Goal: Task Accomplishment & Management: Use online tool/utility

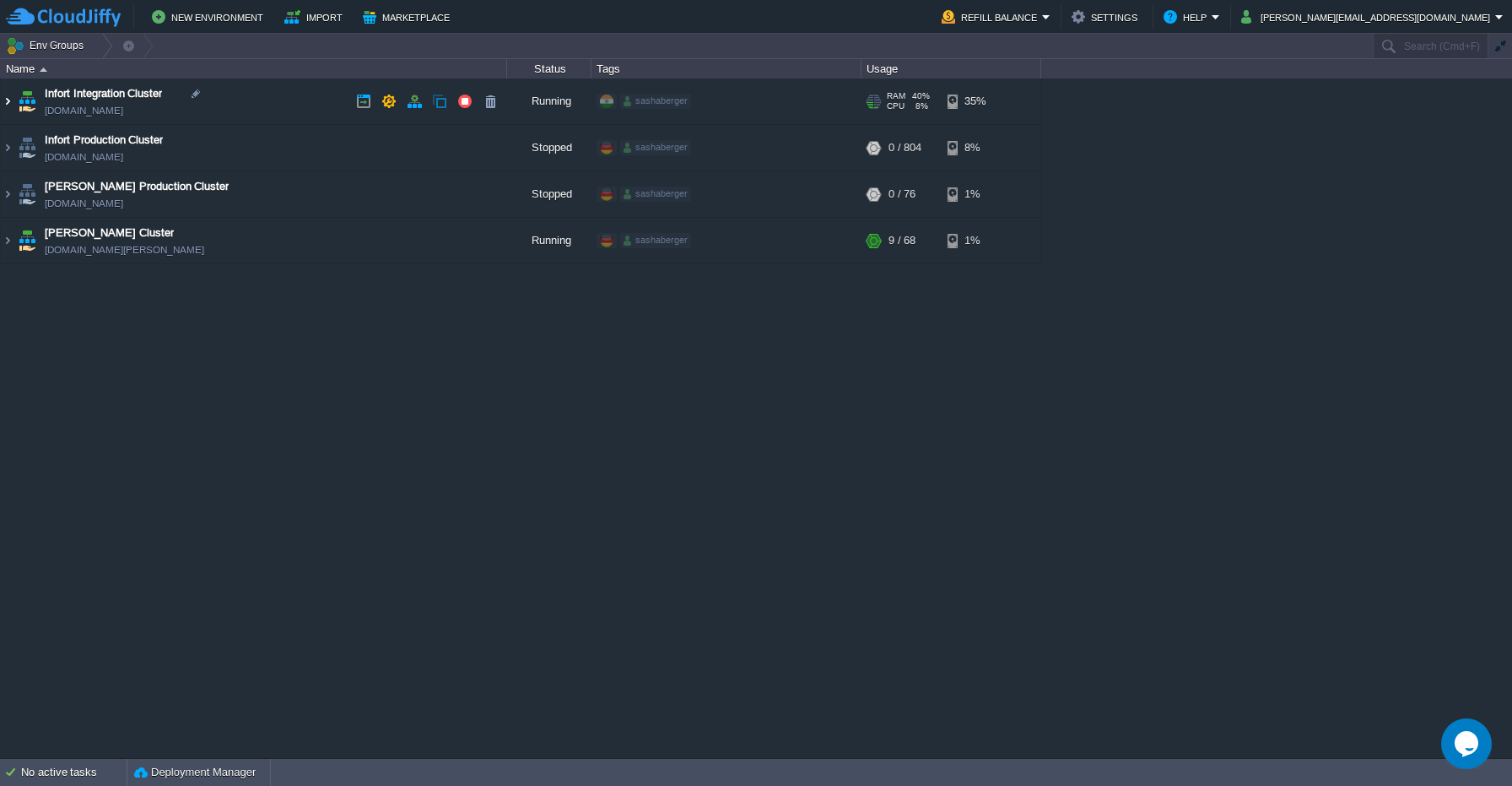
click at [7, 104] on img at bounding box center [7, 101] width 14 height 45
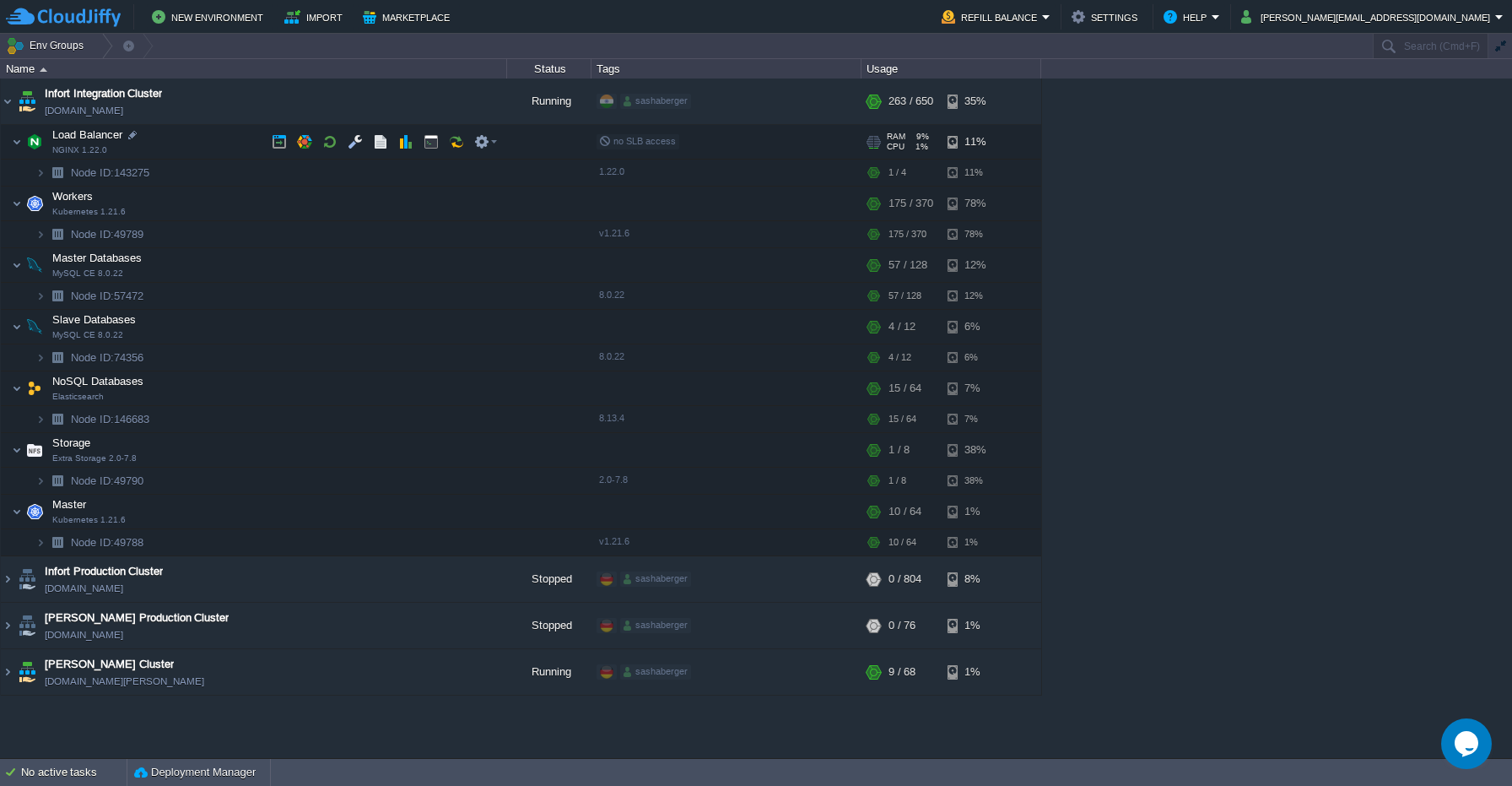
click at [30, 144] on img at bounding box center [34, 142] width 24 height 34
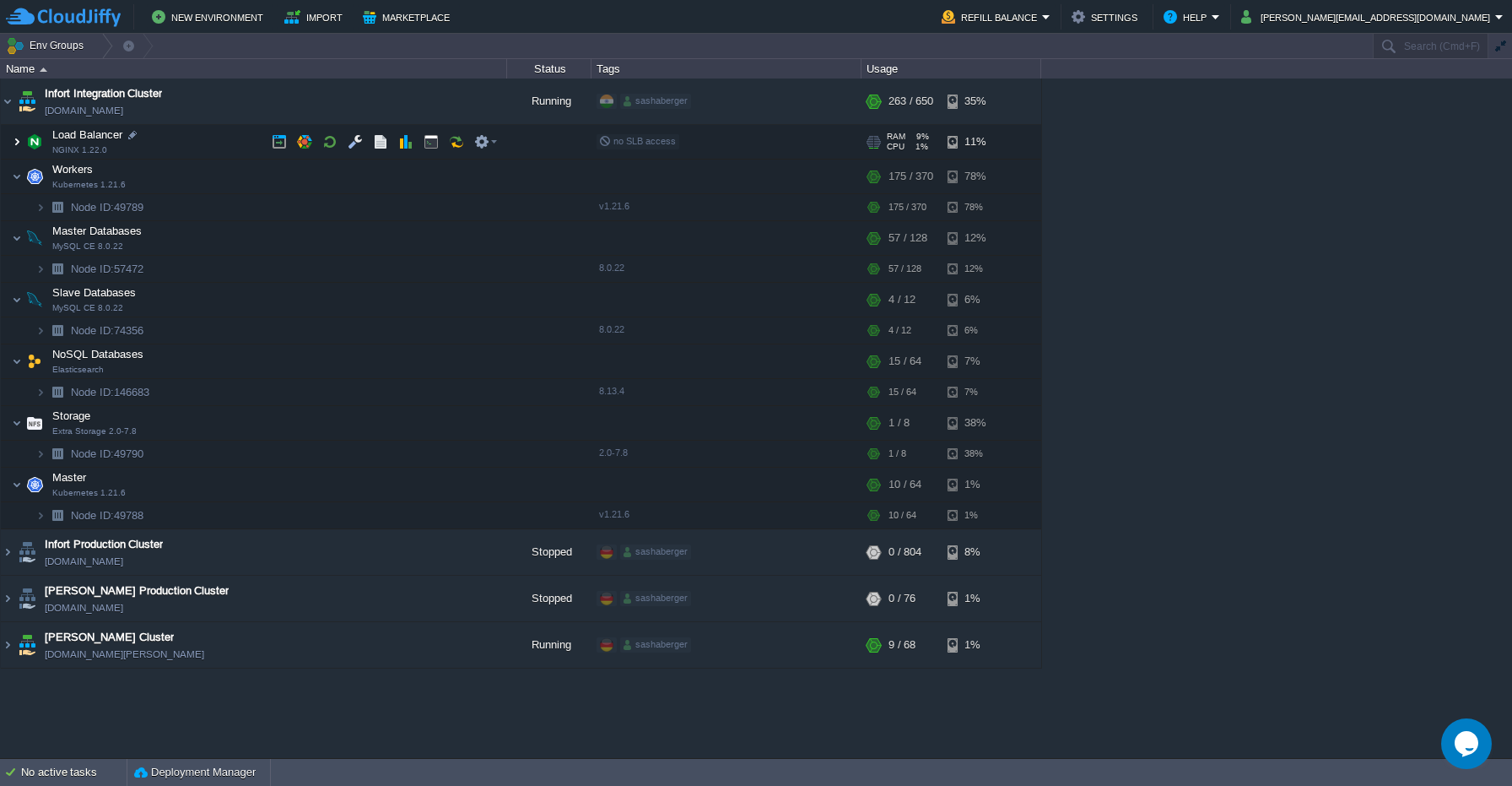
click at [16, 140] on img at bounding box center [16, 142] width 10 height 34
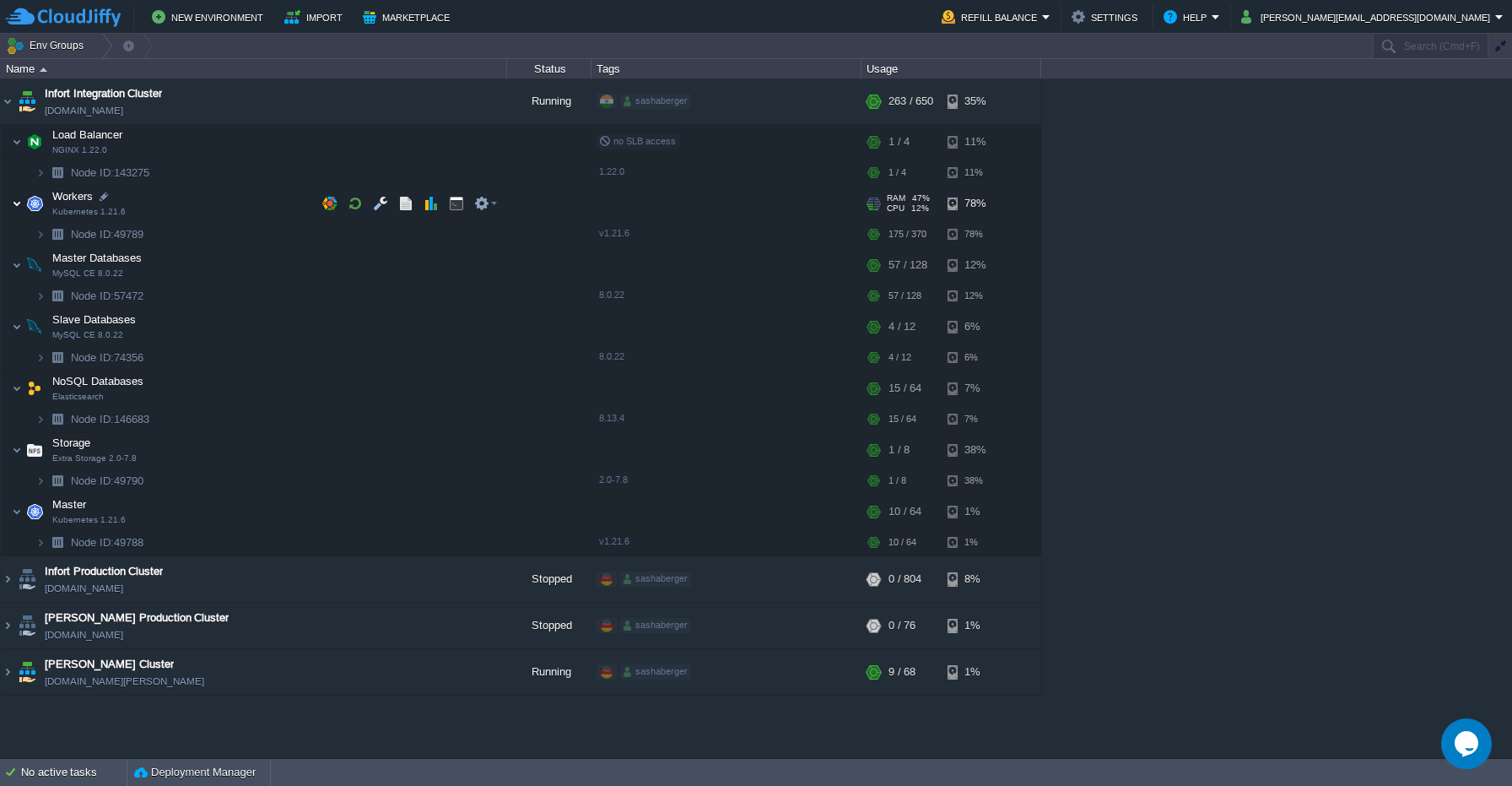
click at [15, 199] on img at bounding box center [16, 203] width 10 height 34
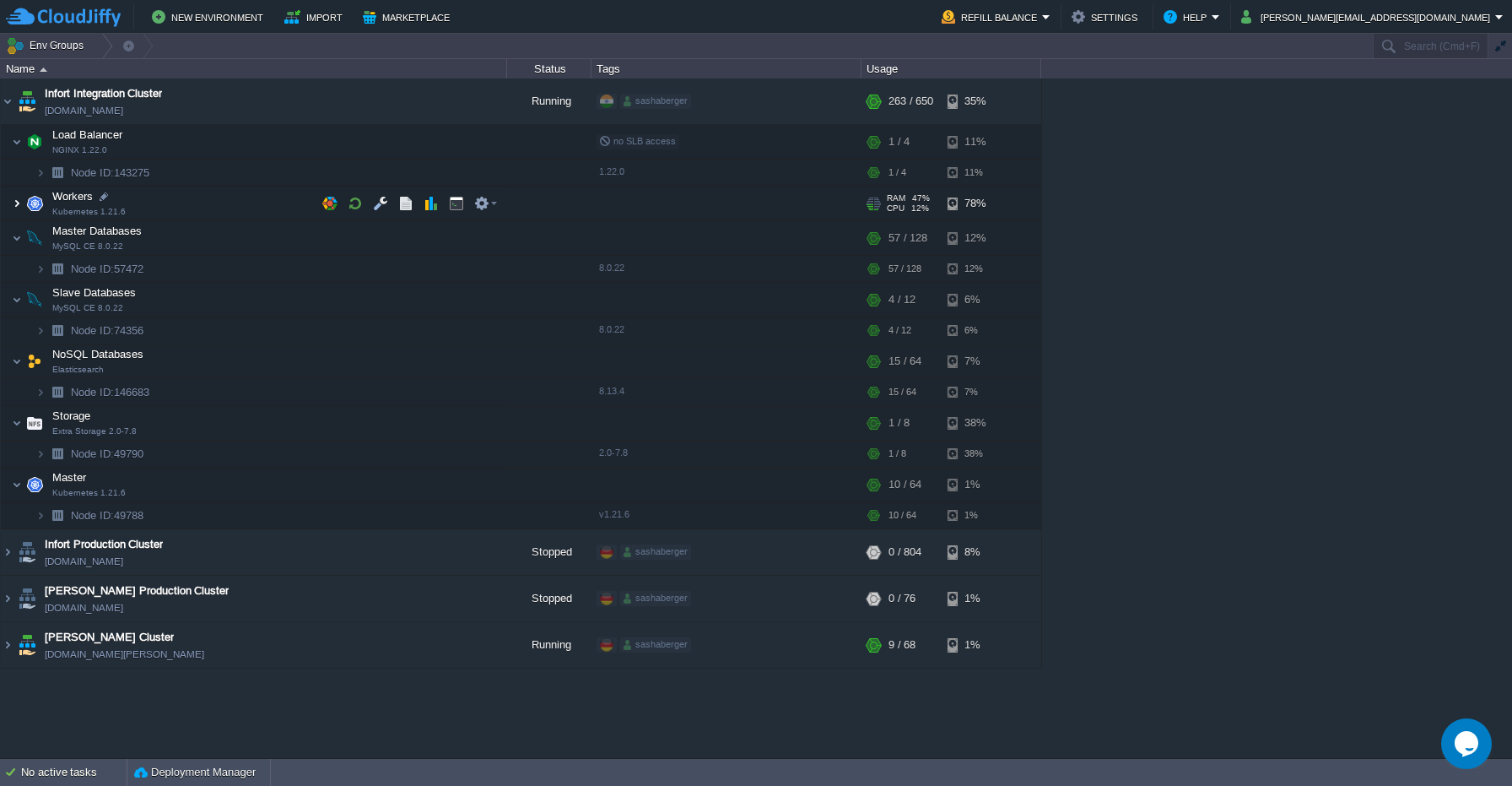
click at [15, 199] on img at bounding box center [16, 203] width 10 height 34
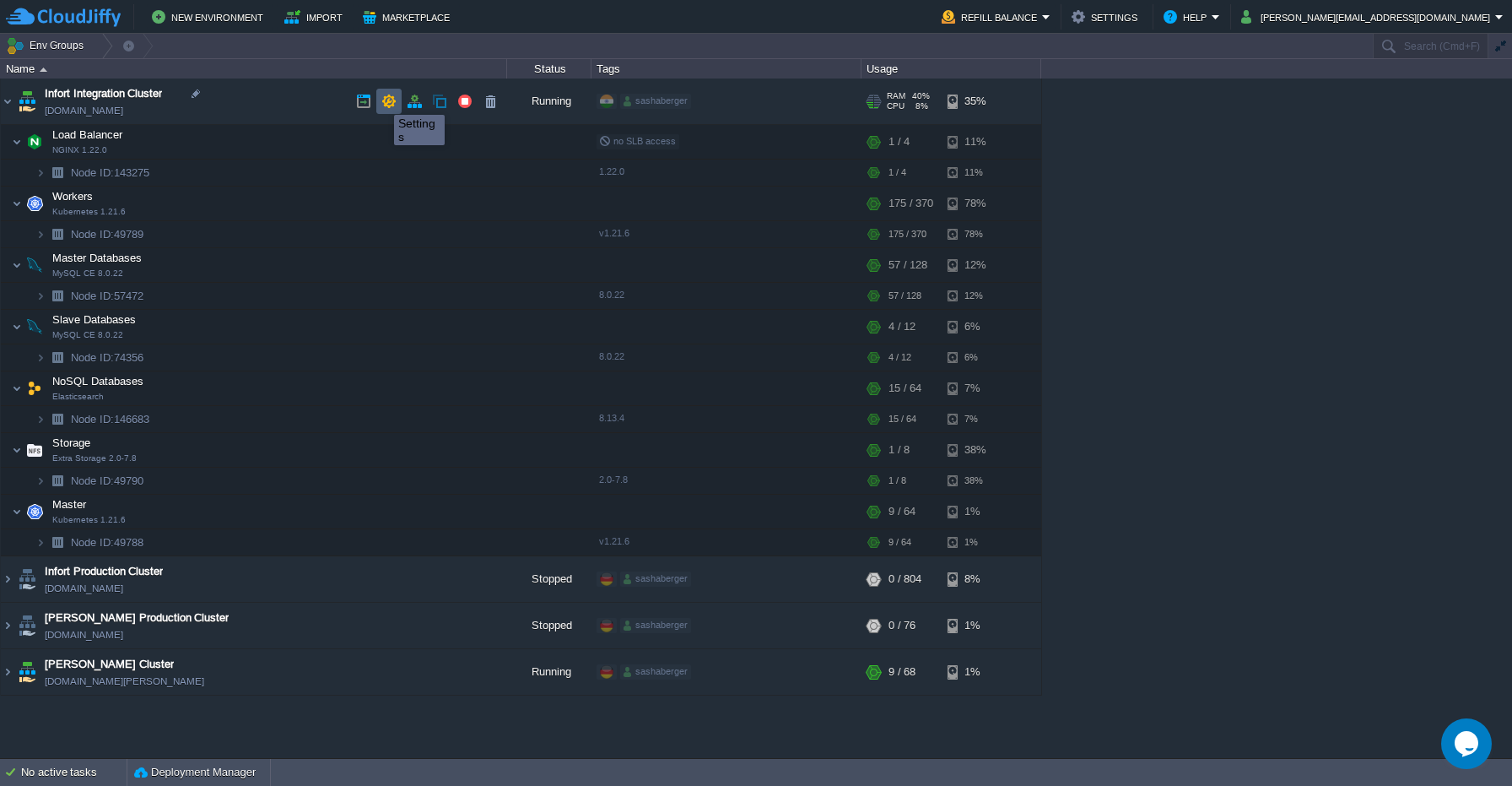
click at [385, 99] on button "button" at bounding box center [388, 101] width 15 height 15
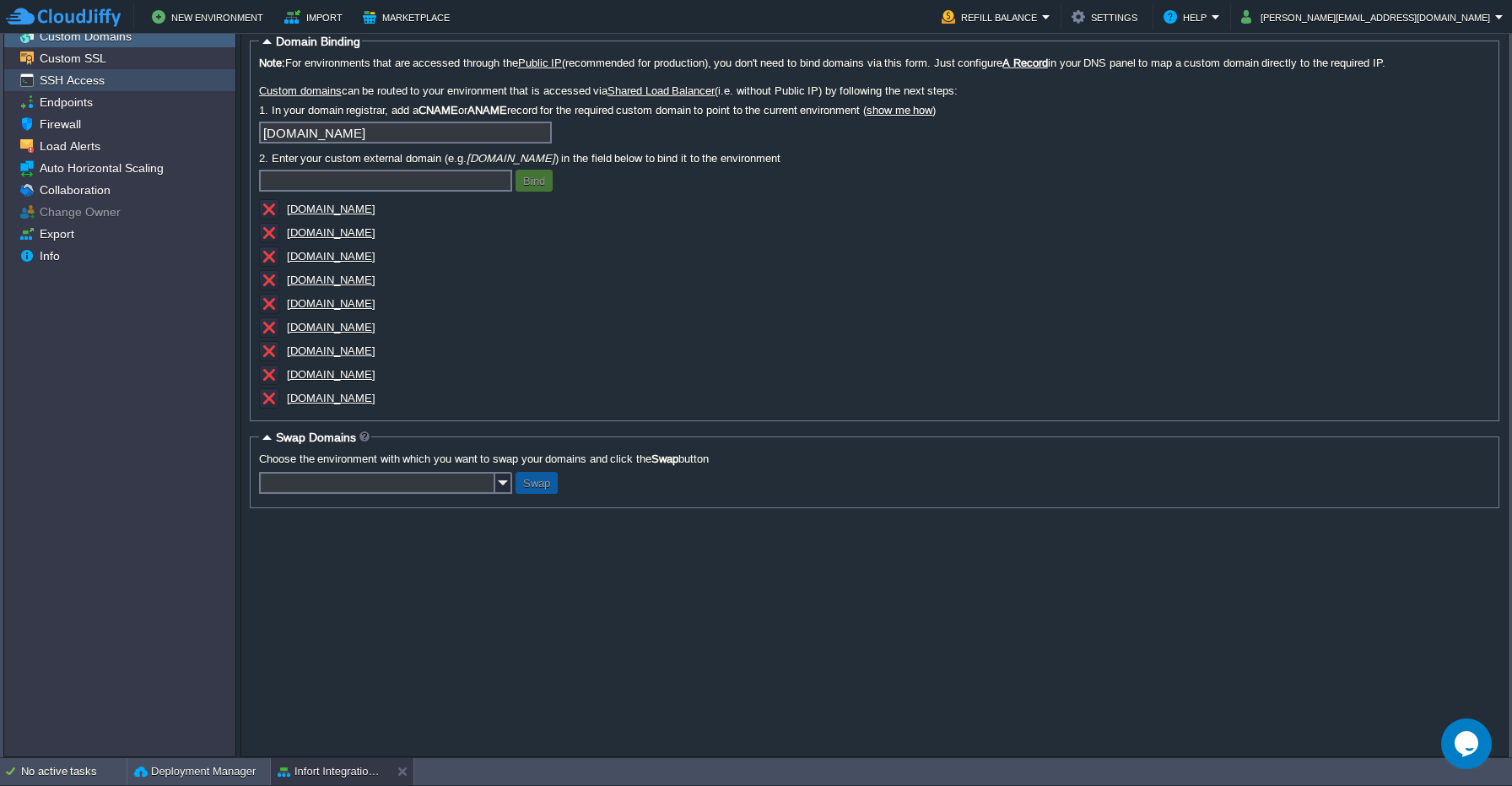
click at [113, 81] on div "SSH Access" at bounding box center [120, 80] width 231 height 22
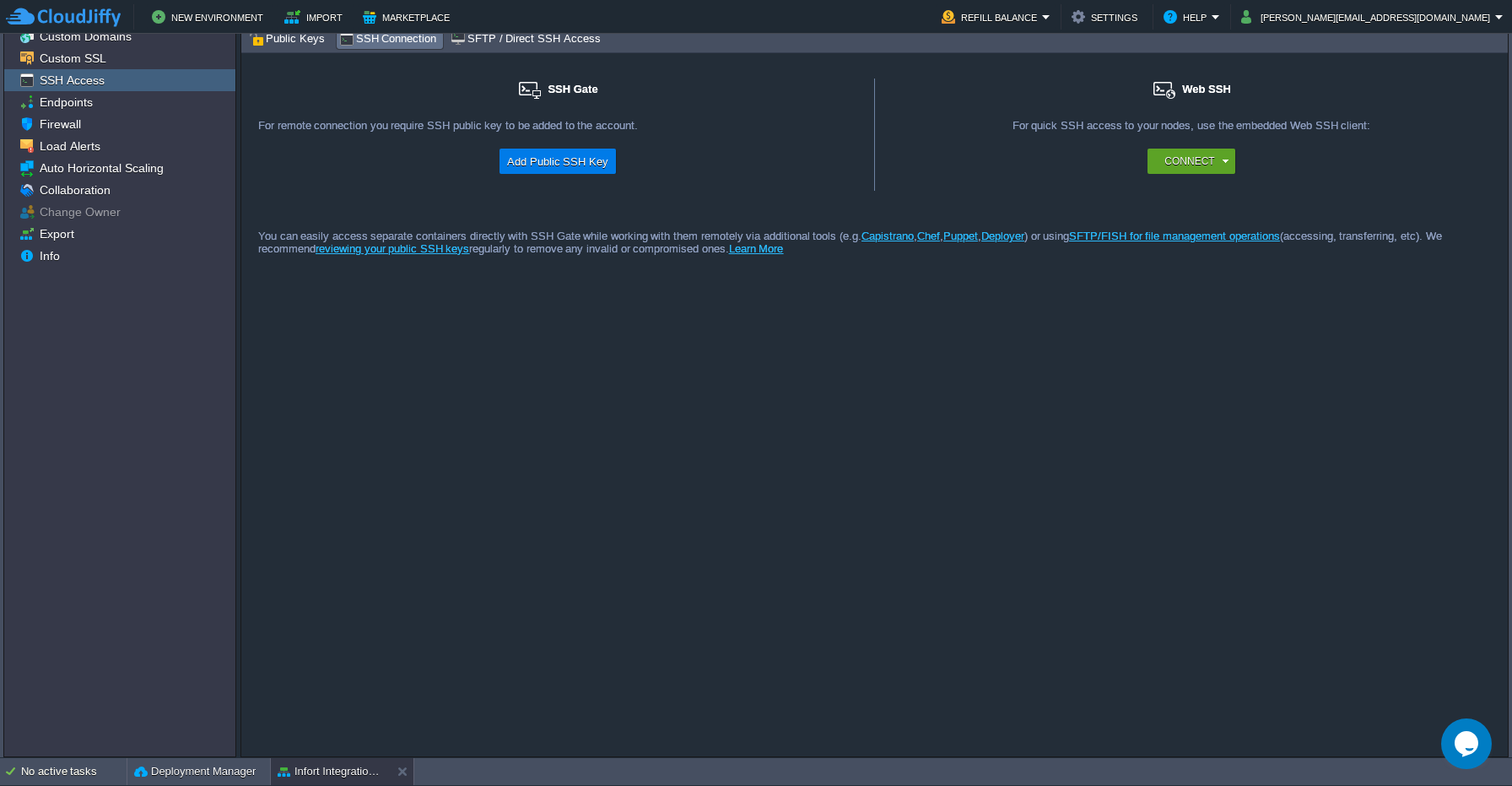
drag, startPoint x: 670, startPoint y: 41, endPoint x: 673, endPoint y: 74, distance: 33.1
click at [673, 74] on div "Public Keys SSH Connection SFTP / Direct SSH Access SSH Gate For remote connect…" at bounding box center [875, 390] width 1267 height 731
click at [718, 33] on div "New Environment Import Marketplace Bonus $0.00 Upgrade Account Refill Balance S…" at bounding box center [756, 16] width 1512 height 34
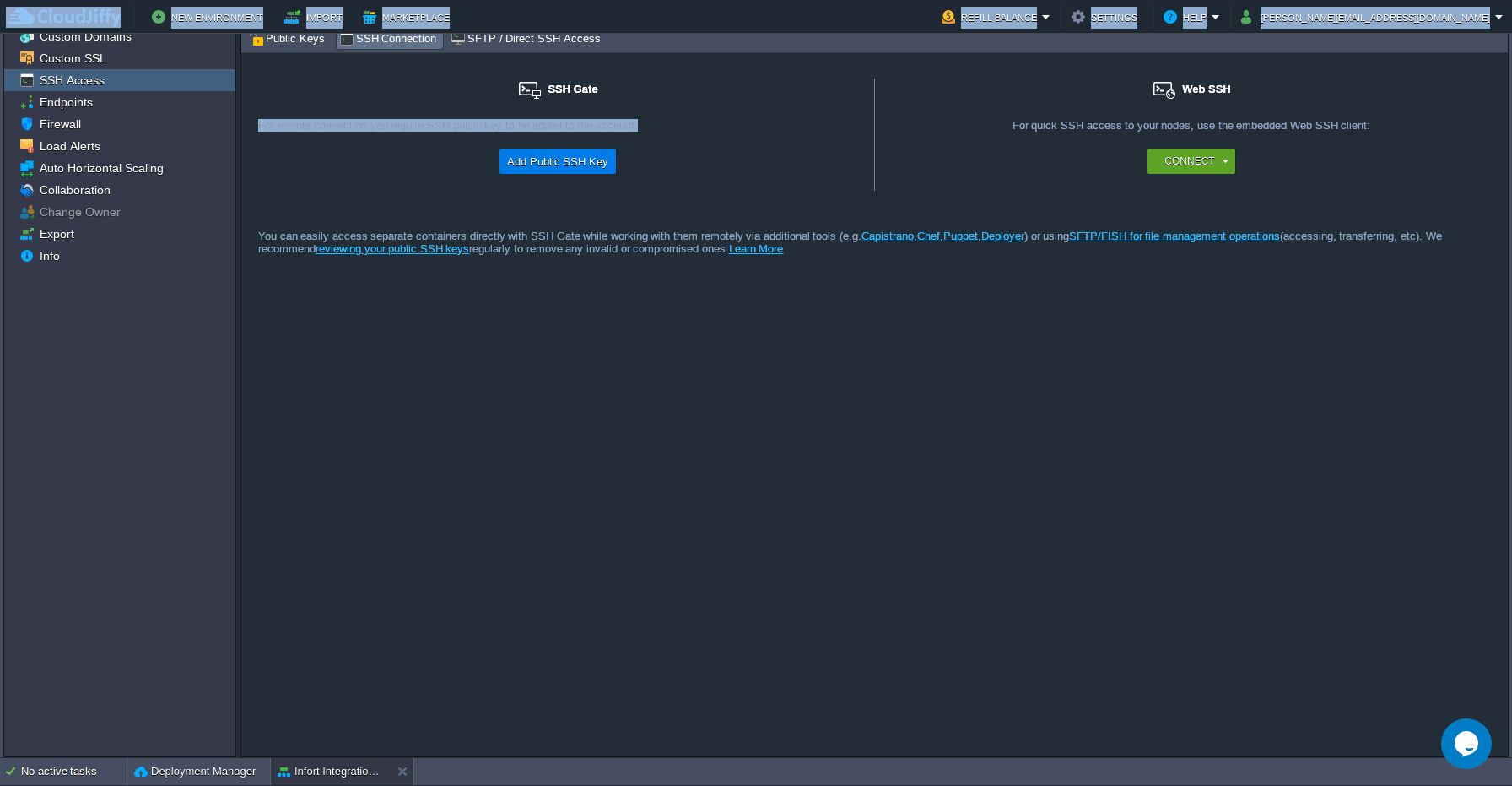
drag, startPoint x: 718, startPoint y: 33, endPoint x: 718, endPoint y: 145, distance: 112.0
click at [718, 145] on body "New Environment Import Marketplace Bonus $0.00 Upgrade Account Refill Balance S…" at bounding box center [756, 393] width 1512 height 786
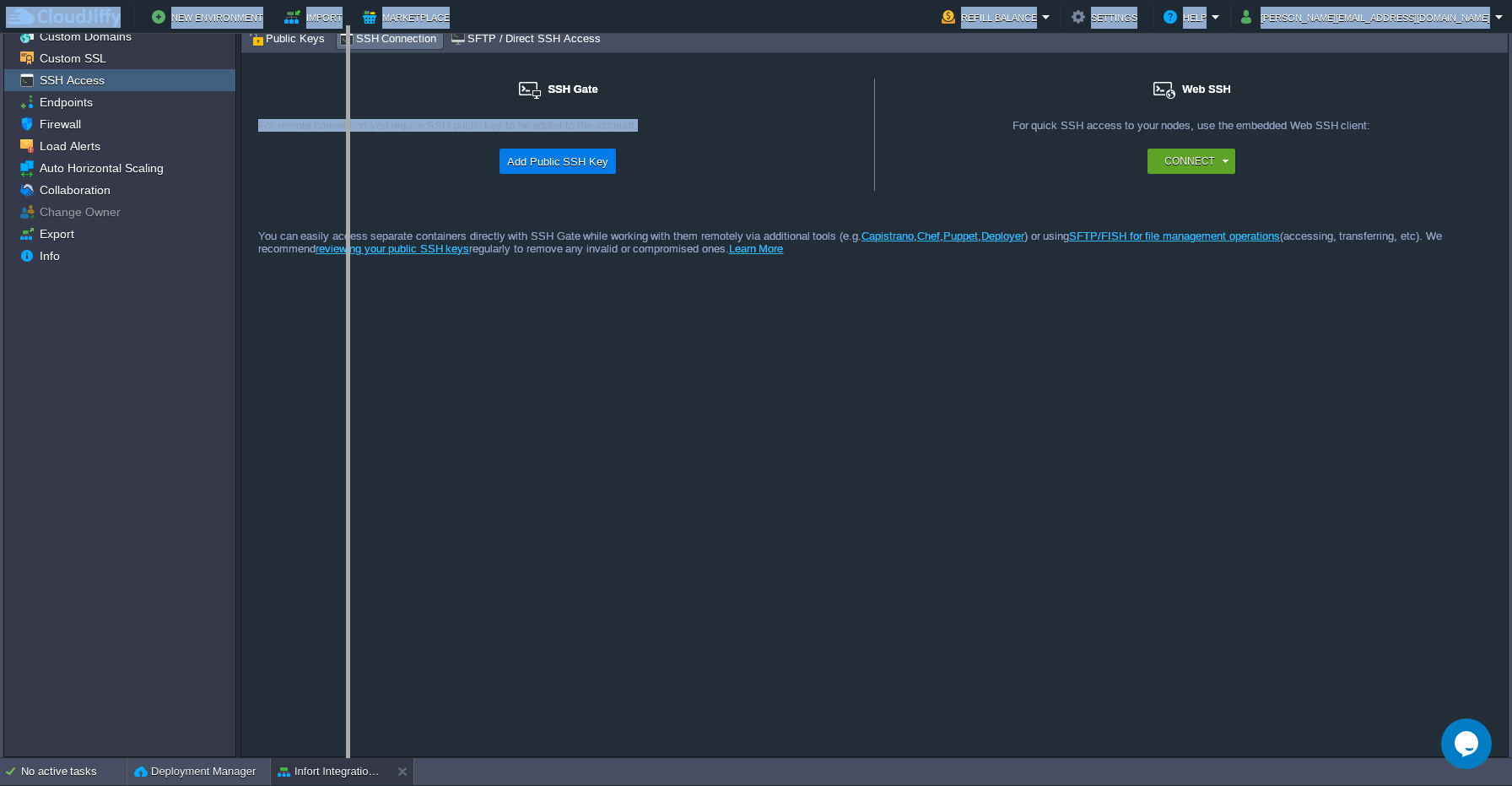
drag, startPoint x: 238, startPoint y: 366, endPoint x: 348, endPoint y: 390, distance: 112.6
click at [348, 390] on body "New Environment Import Marketplace Bonus $0.00 Upgrade Account Refill Balance S…" at bounding box center [756, 393] width 1512 height 786
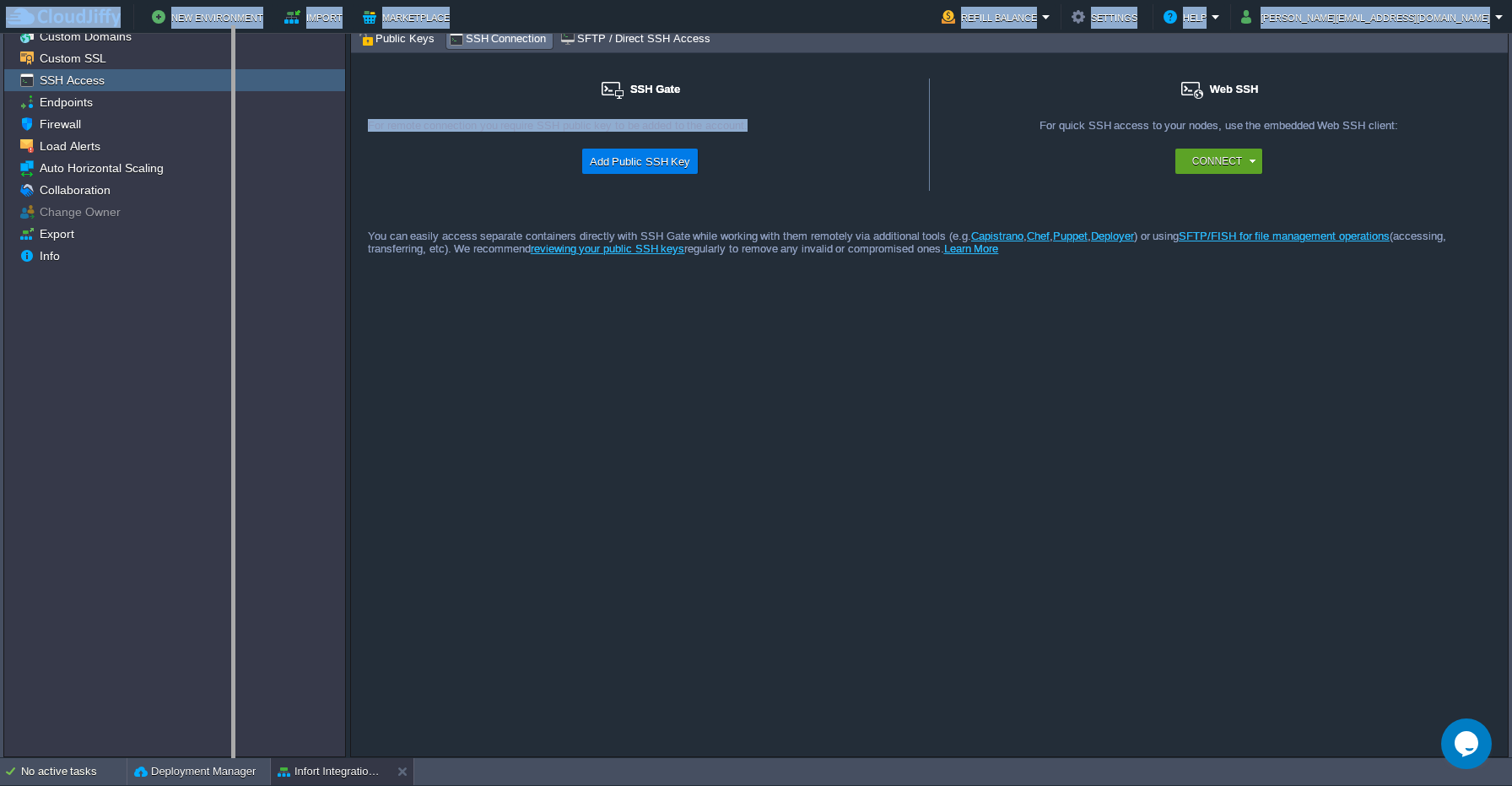
drag, startPoint x: 346, startPoint y: 391, endPoint x: 179, endPoint y: 395, distance: 167.0
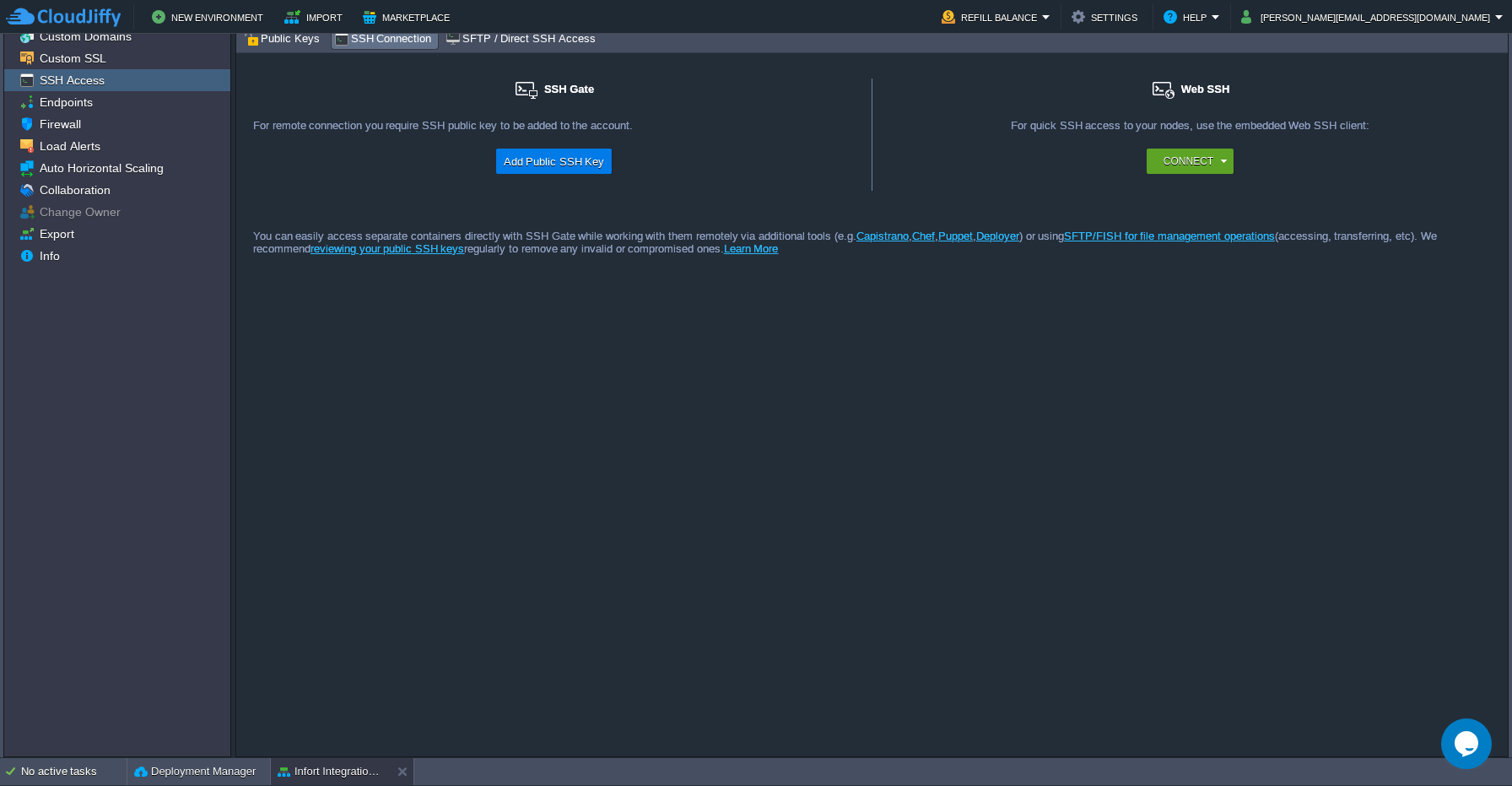
click at [401, 388] on div "SSH Gate For remote connection you require SSH public key to be added to the ac…" at bounding box center [871, 405] width 1271 height 703
drag, startPoint x: 758, startPoint y: 30, endPoint x: 761, endPoint y: 90, distance: 60.1
click at [761, 90] on body "New Environment Import Marketplace Bonus $0.00 Upgrade Account Refill Balance S…" at bounding box center [756, 393] width 1512 height 786
click at [1167, 30] on div "New Environment Import Marketplace Bonus $0.00 Upgrade Account Refill Balance S…" at bounding box center [756, 16] width 1512 height 34
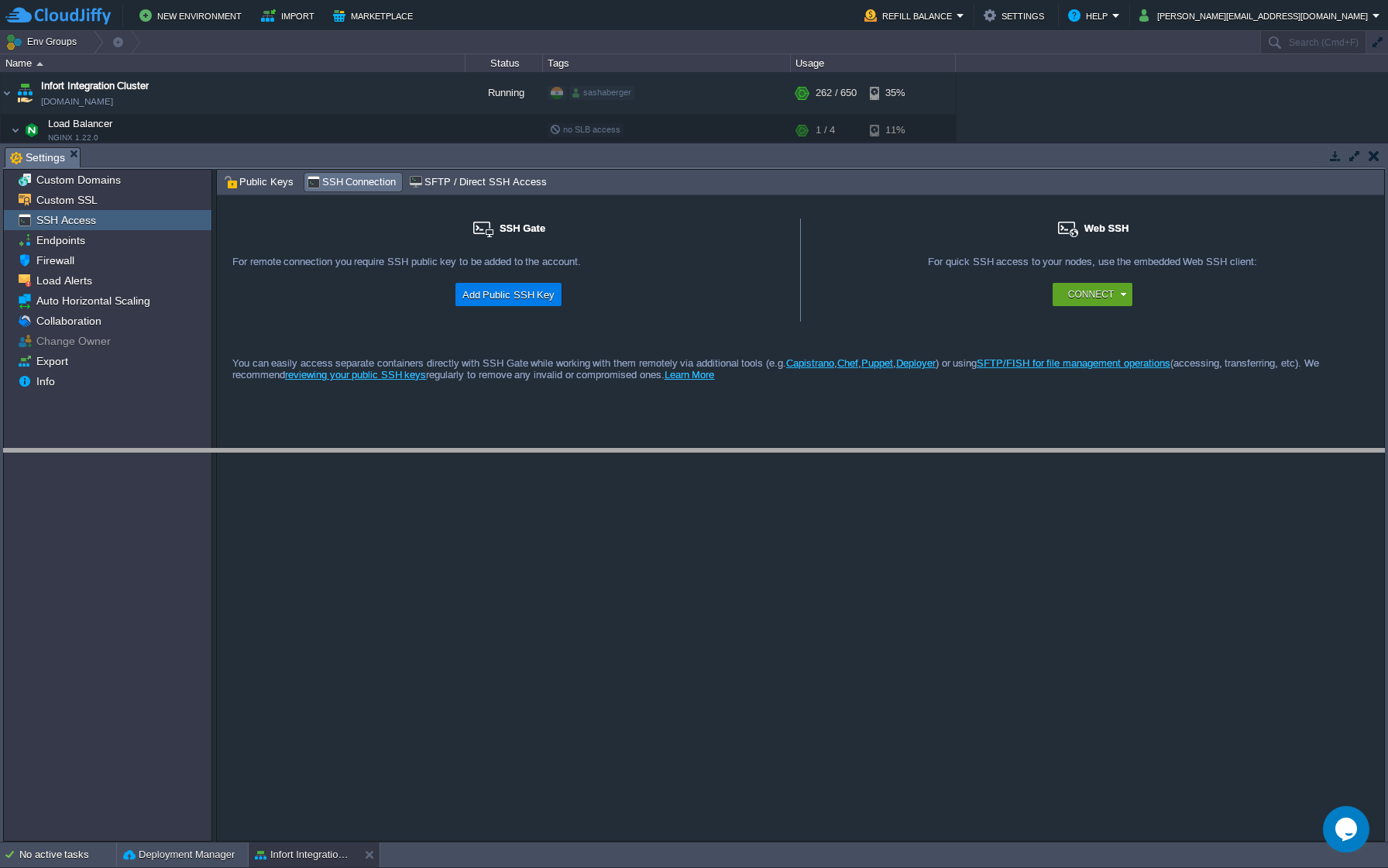
drag, startPoint x: 1052, startPoint y: 147, endPoint x: 1043, endPoint y: 464, distance: 317.1
click at [1043, 464] on body "New Environment Import Marketplace Bonus $0.00 Upgrade Account Refill Balance S…" at bounding box center [694, 434] width 1388 height 868
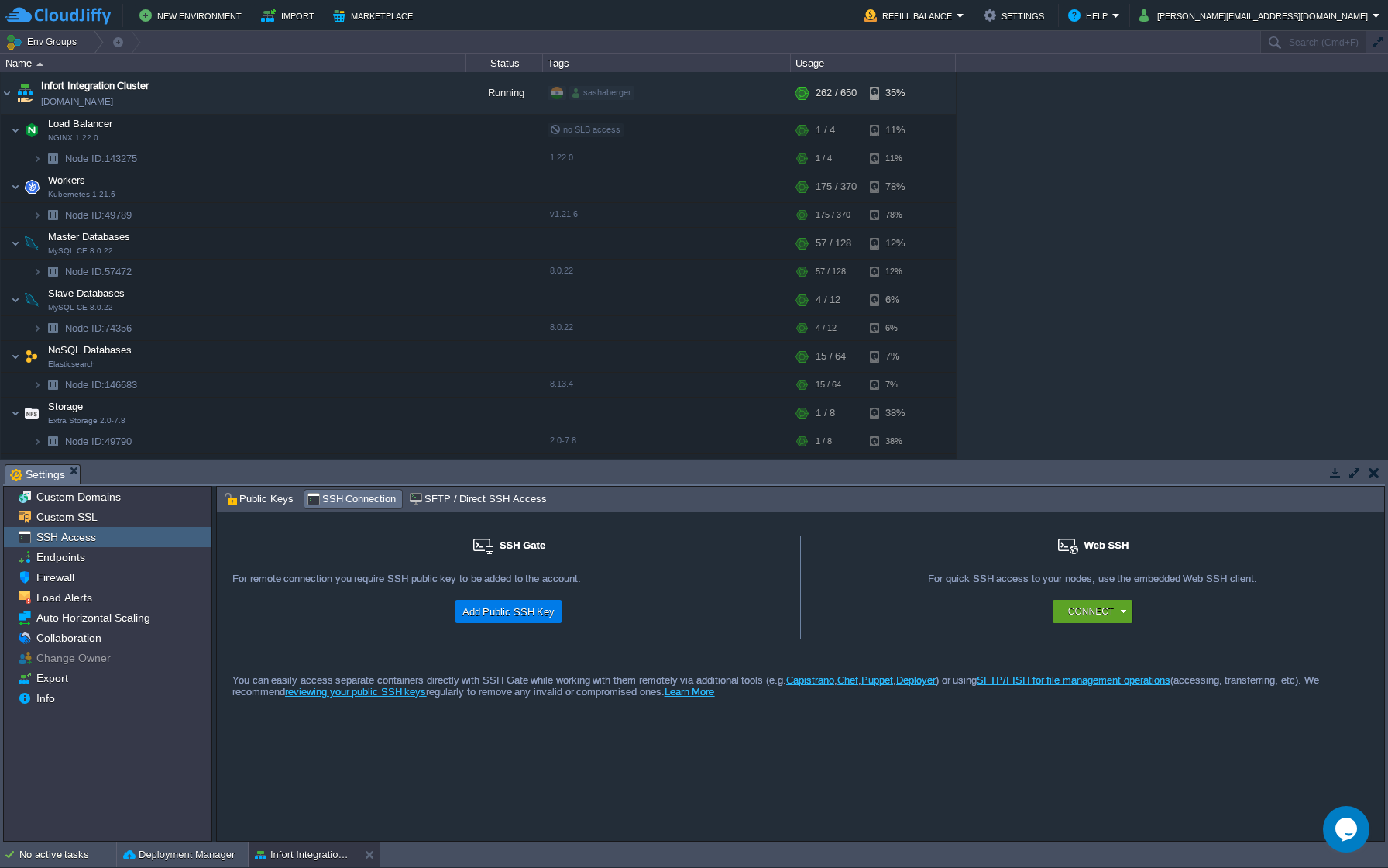
click at [1131, 287] on div "Infort Integration Cluster [DOMAIN_NAME] Running sashaberger + Add to Env Group…" at bounding box center [694, 265] width 1388 height 387
click at [102, 511] on div "Custom SSL" at bounding box center [107, 516] width 207 height 20
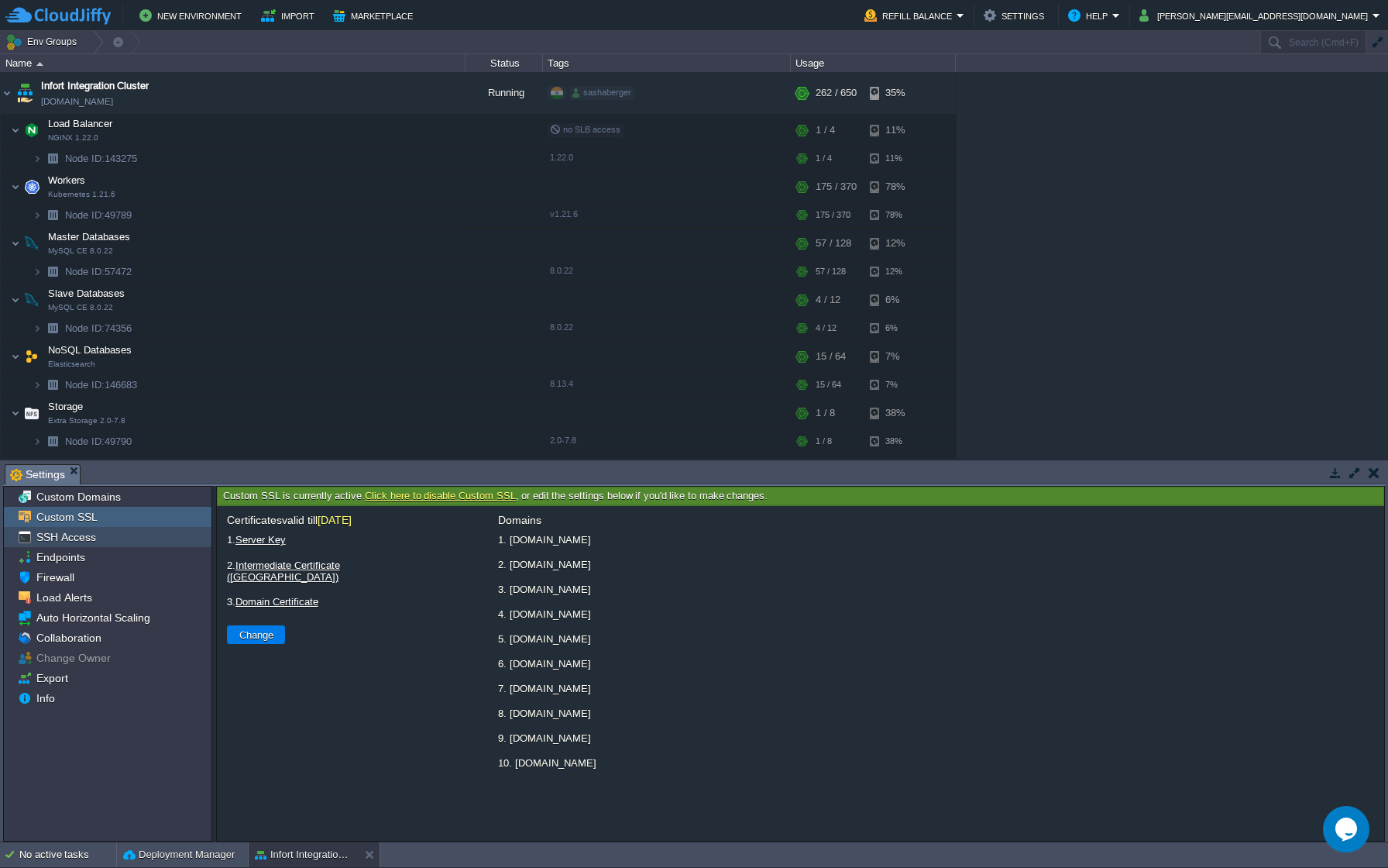
click at [88, 537] on span "SSH Access" at bounding box center [66, 536] width 65 height 14
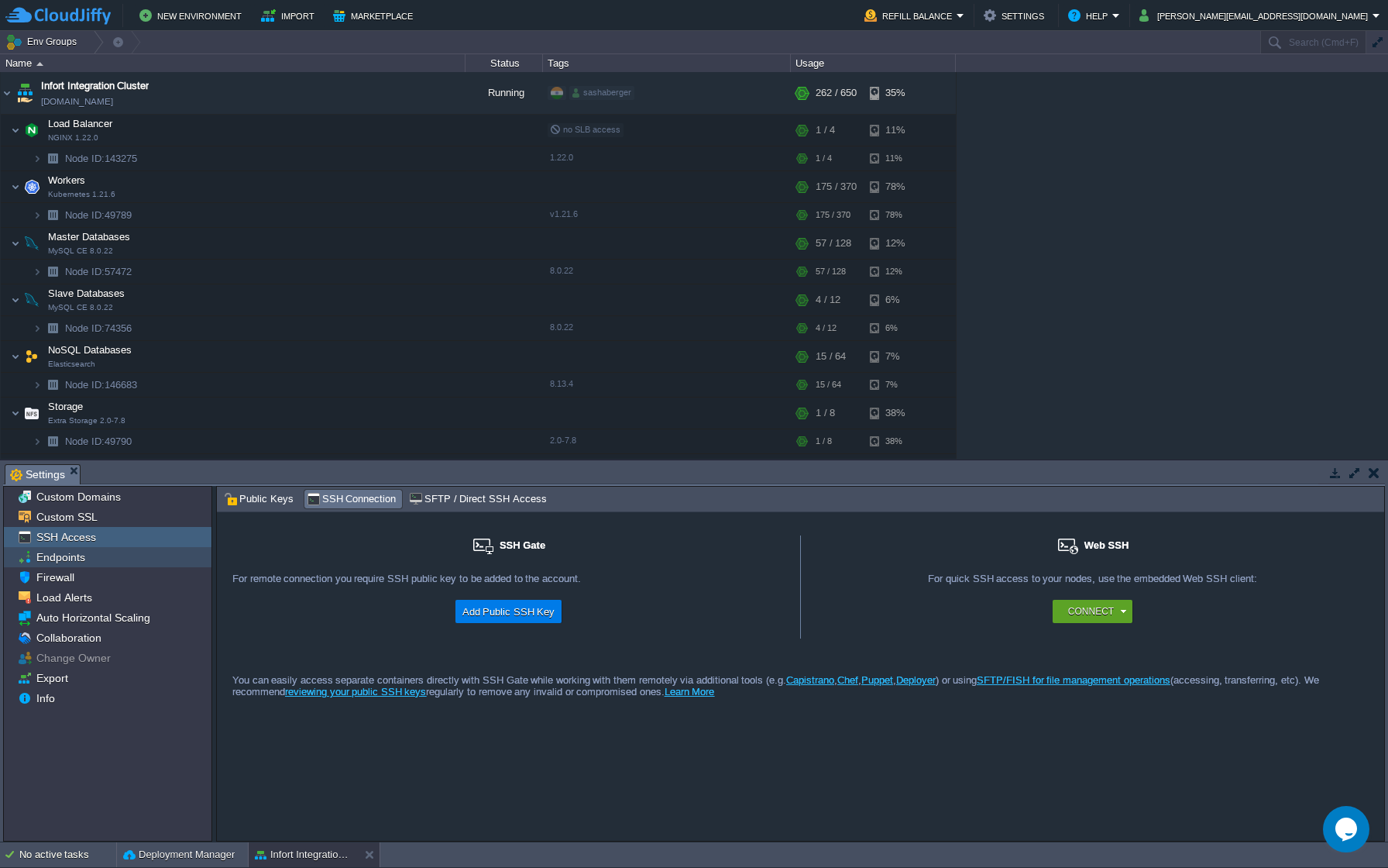
click at [82, 559] on span "Endpoints" at bounding box center [60, 556] width 54 height 14
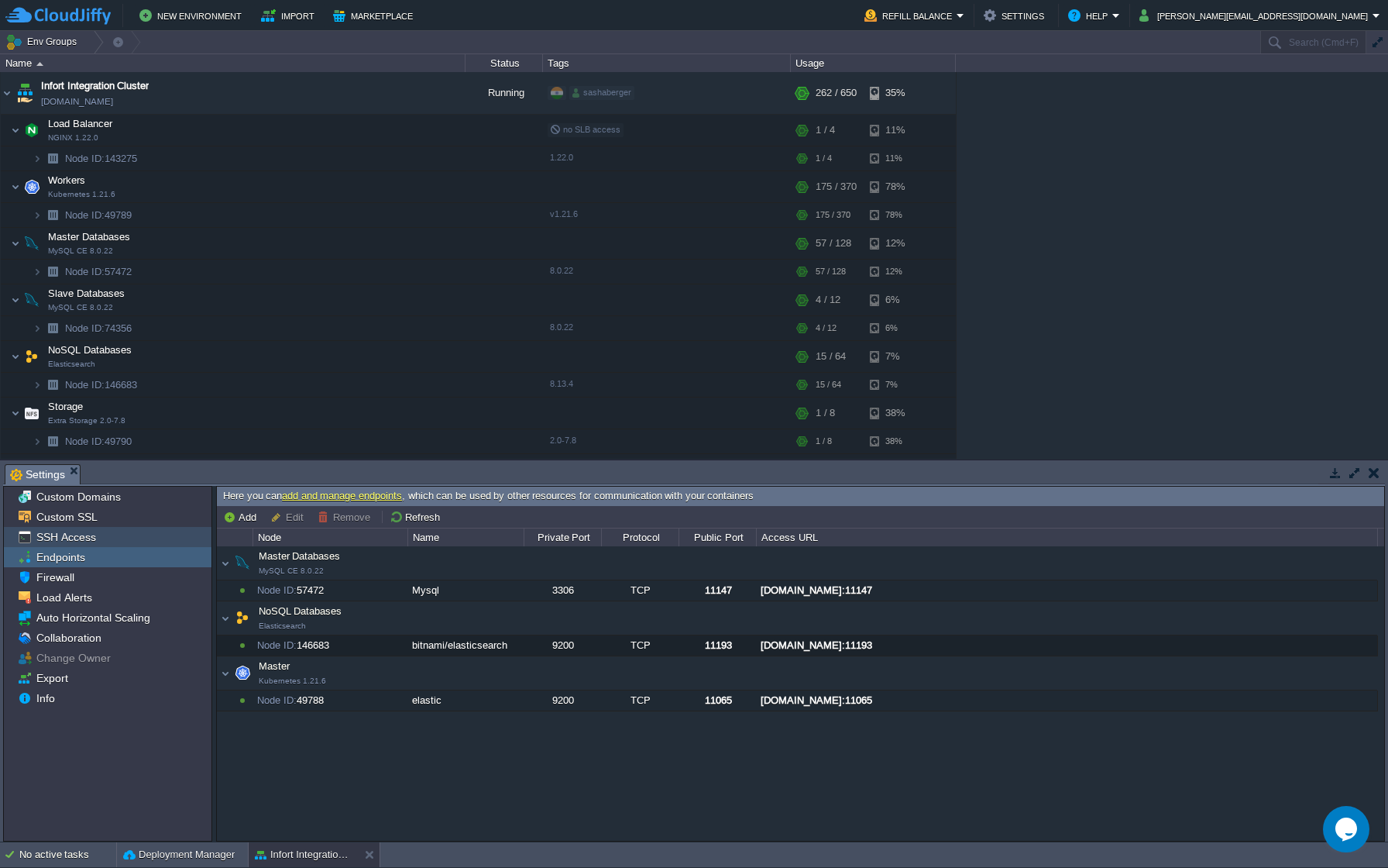
click at [87, 536] on span "SSH Access" at bounding box center [66, 536] width 65 height 14
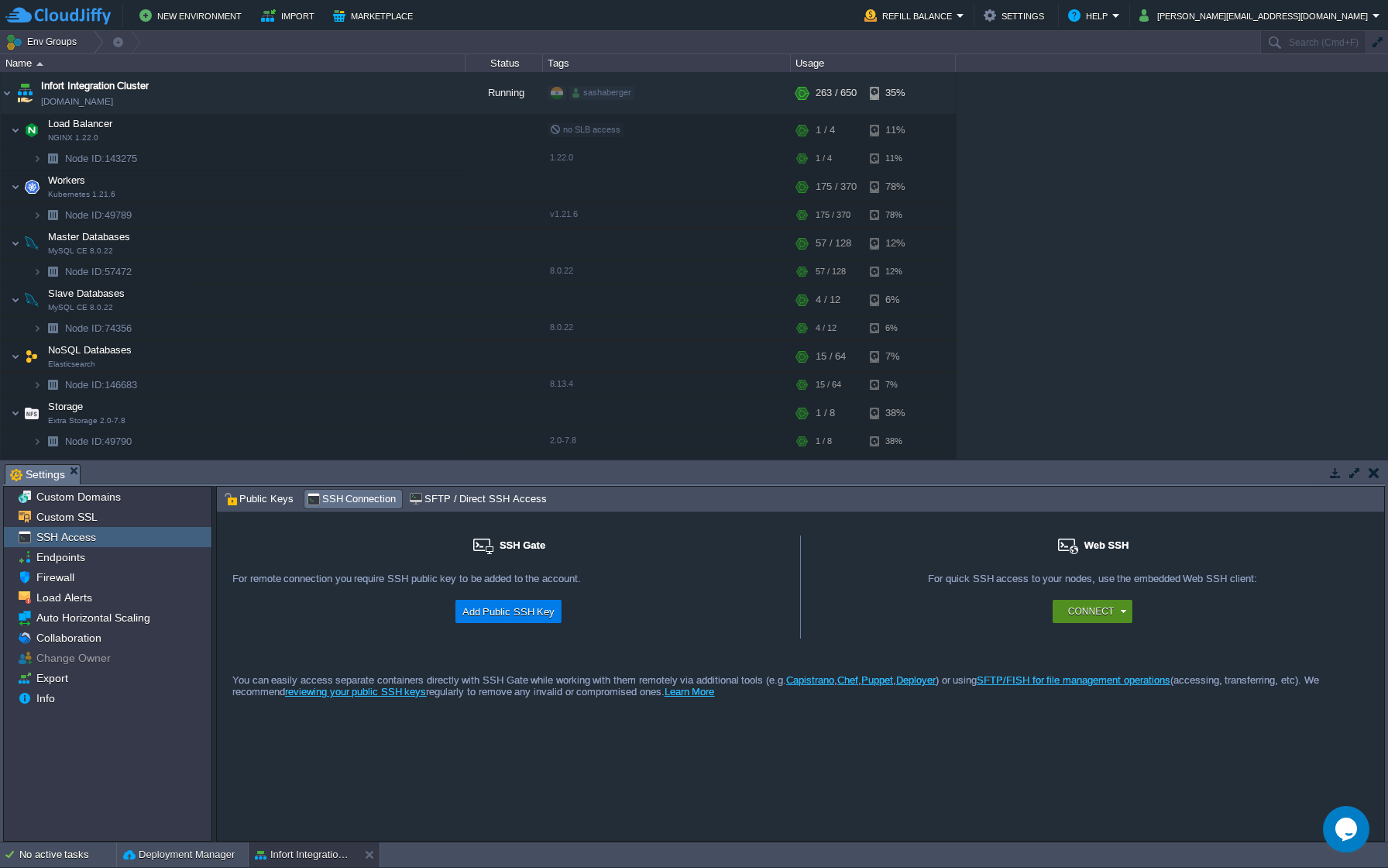
click at [1086, 612] on button "Connect" at bounding box center [1091, 611] width 46 height 16
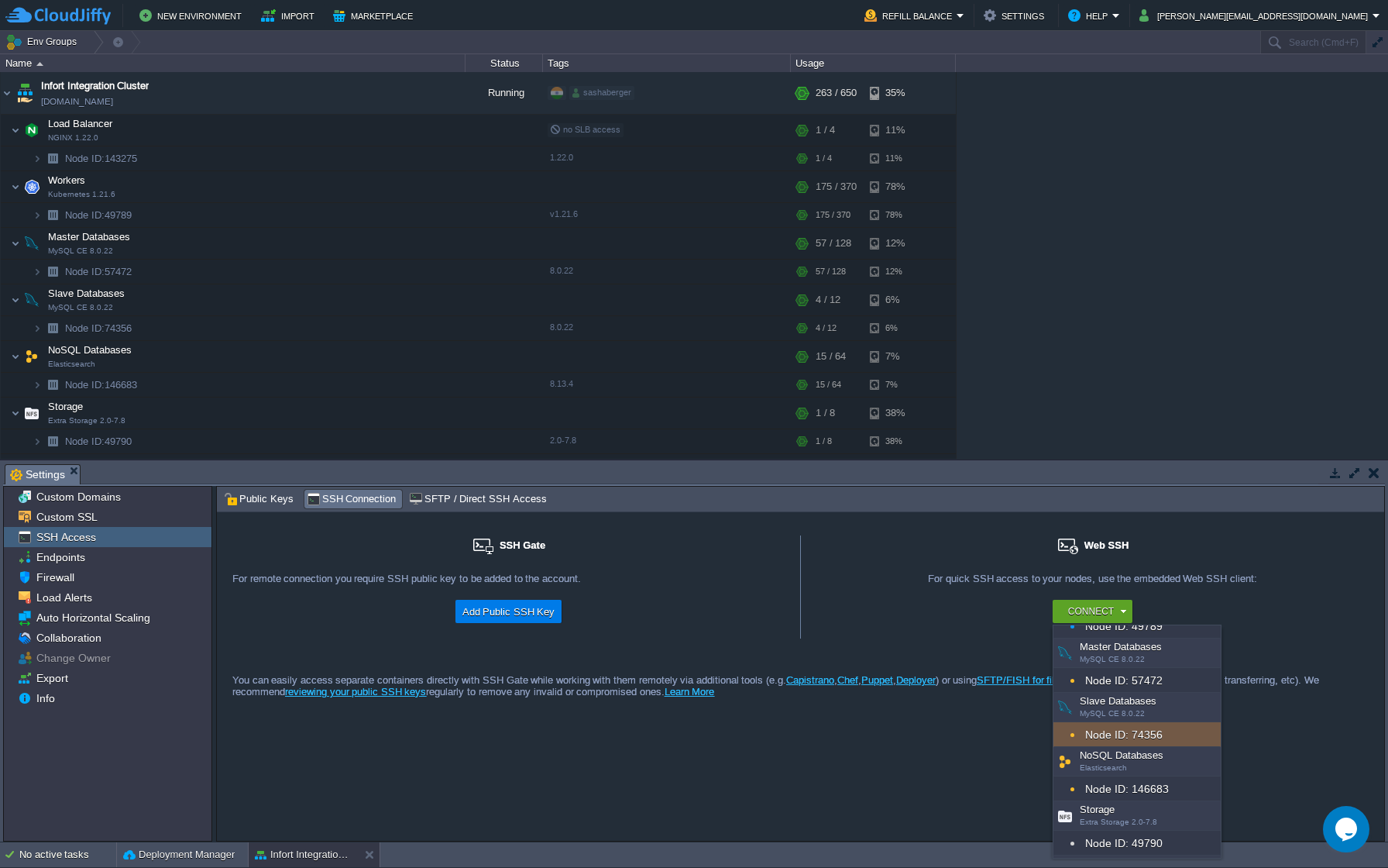
scroll to position [147, 0]
click at [1088, 721] on div "Node ID: 49788" at bounding box center [1137, 846] width 167 height 25
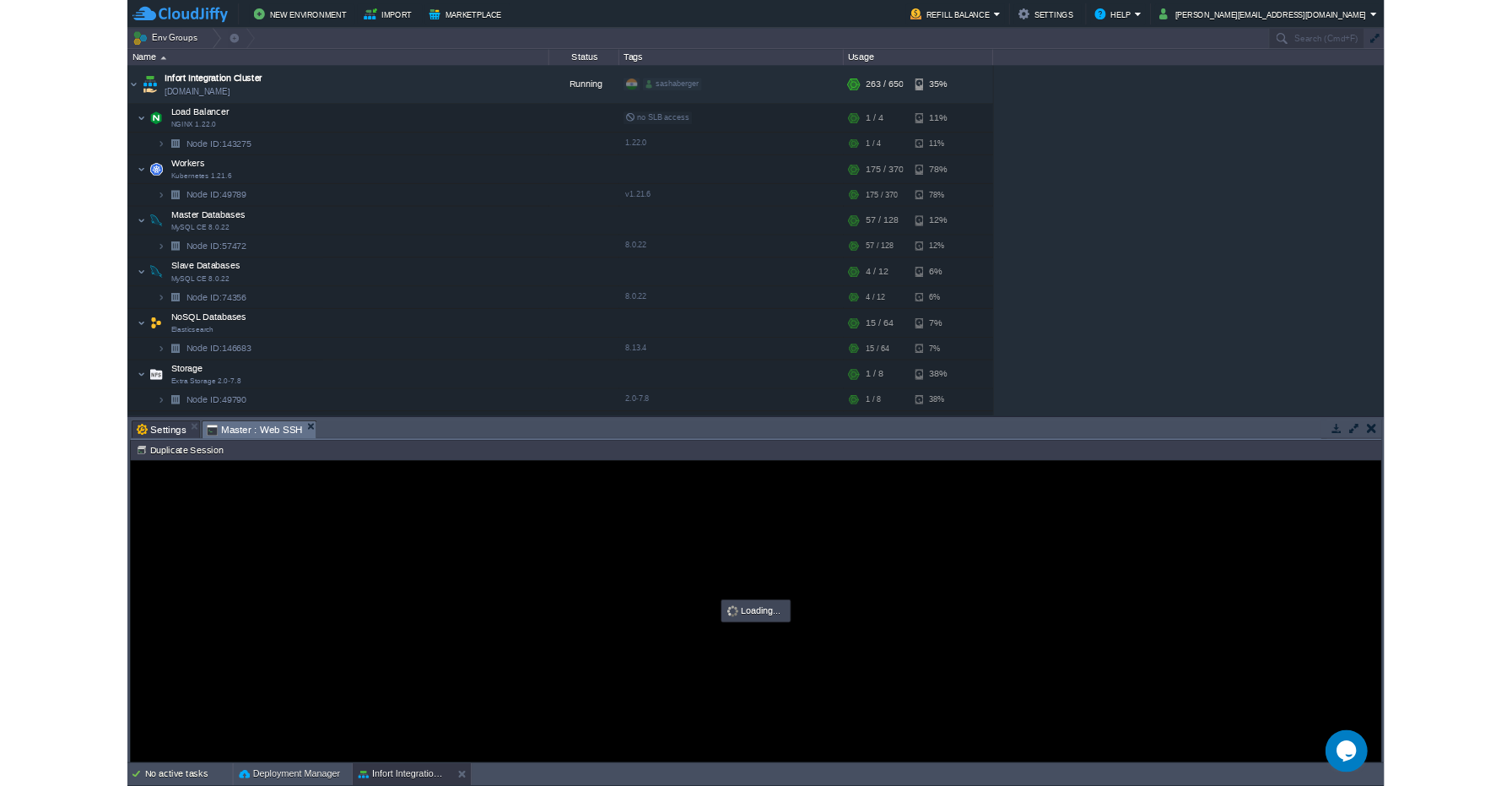
scroll to position [0, 0]
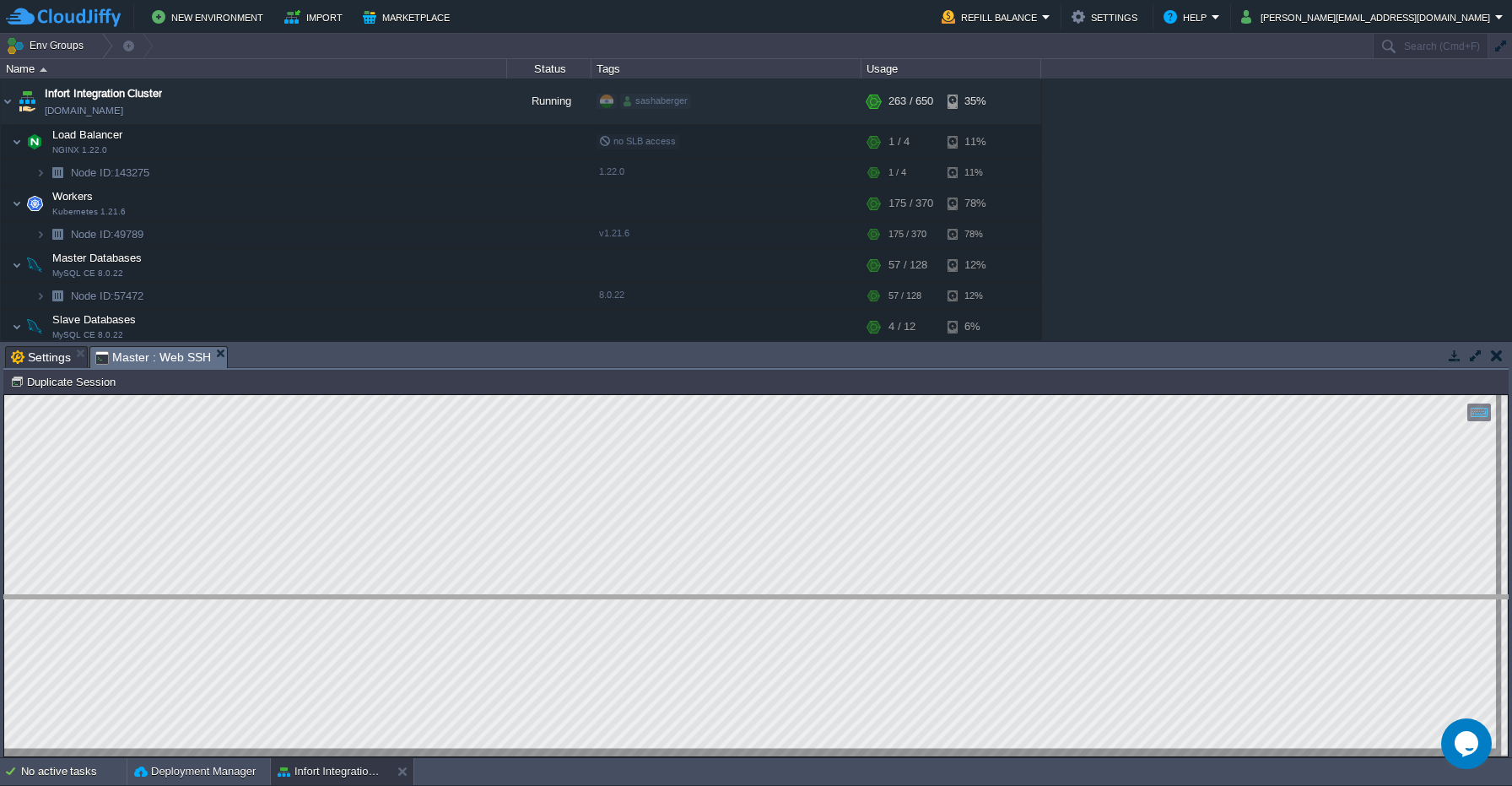
drag, startPoint x: 312, startPoint y: 348, endPoint x: 327, endPoint y: 602, distance: 254.4
click at [327, 602] on body "New Environment Import Marketplace Bonus $0.00 Upgrade Account Refill Balance S…" at bounding box center [756, 393] width 1512 height 786
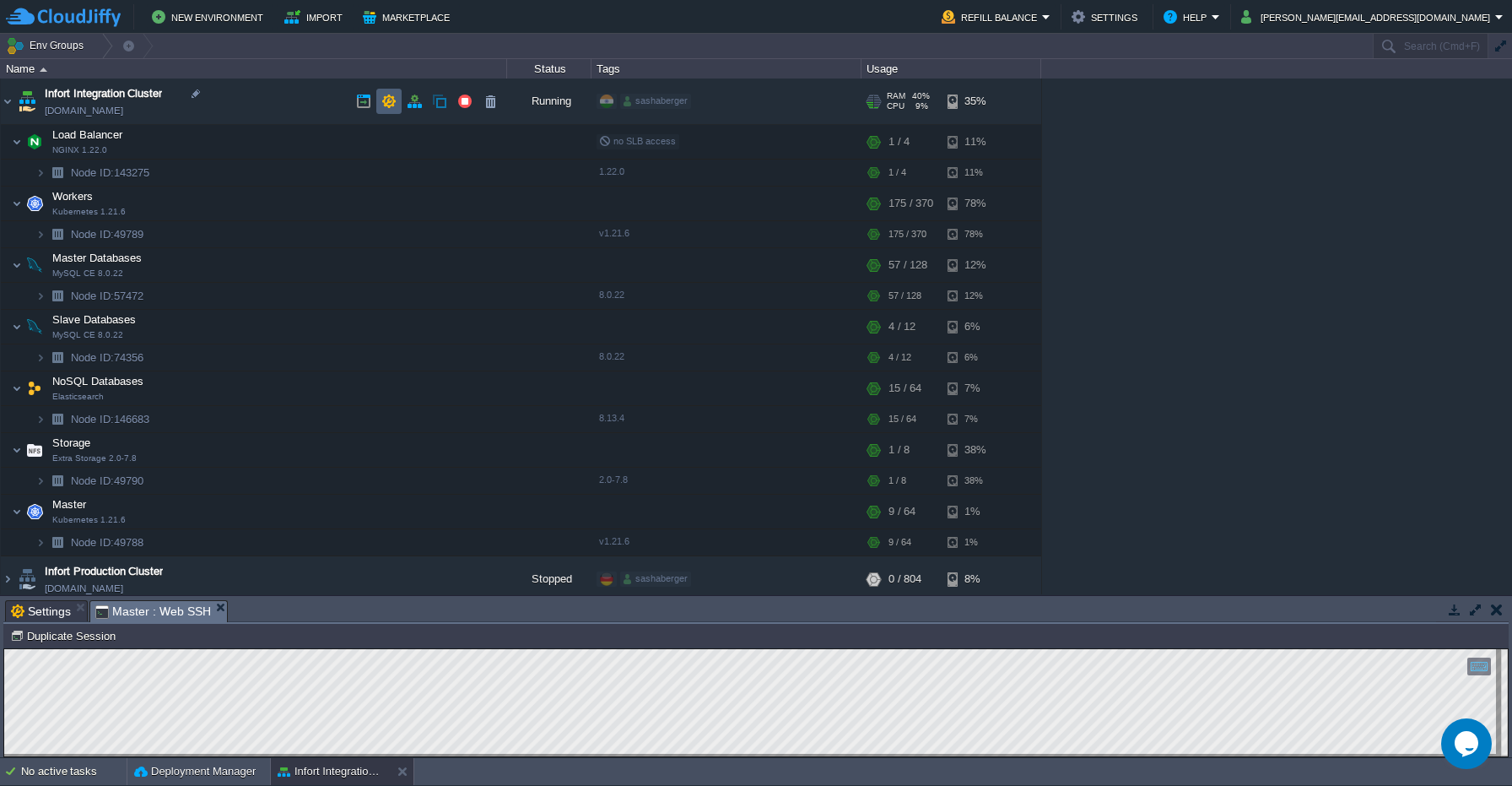
click at [386, 104] on button "button" at bounding box center [388, 101] width 15 height 15
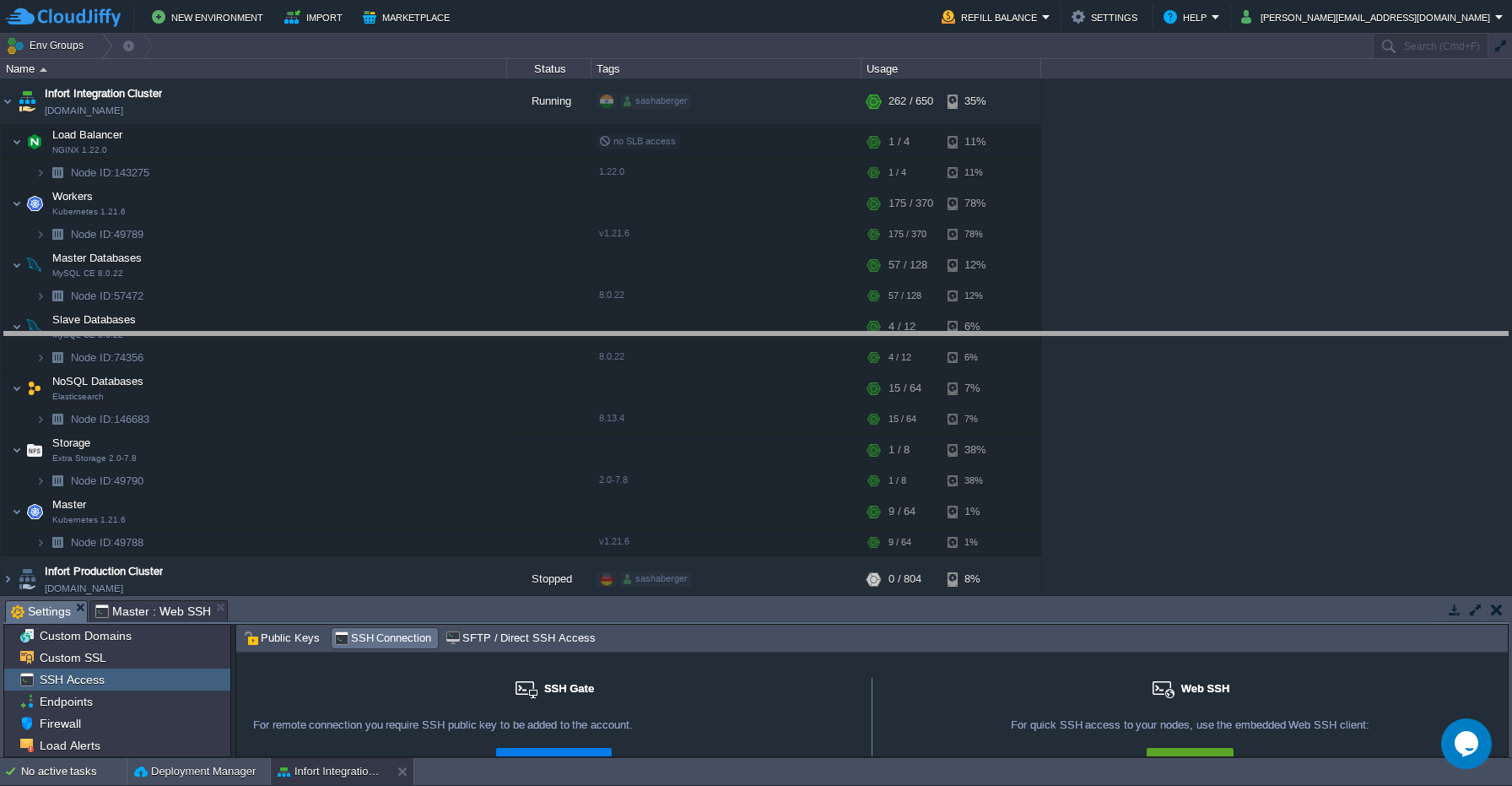
drag, startPoint x: 656, startPoint y: 602, endPoint x: 667, endPoint y: 335, distance: 267.2
click at [667, 335] on body "New Environment Import Marketplace Bonus $0.00 Upgrade Account Refill Balance S…" at bounding box center [756, 393] width 1512 height 786
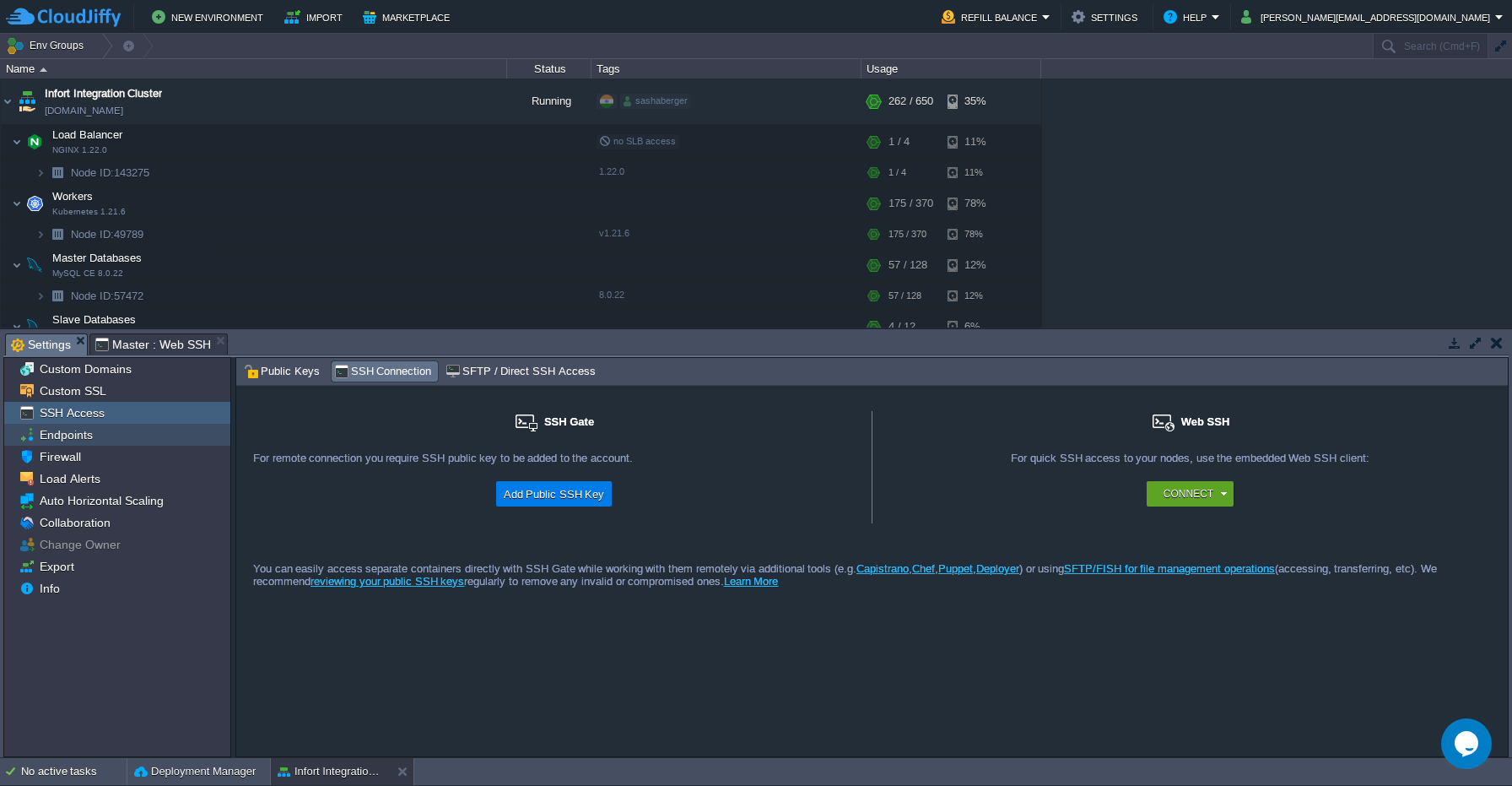
click at [123, 433] on div "Endpoints" at bounding box center [117, 435] width 226 height 22
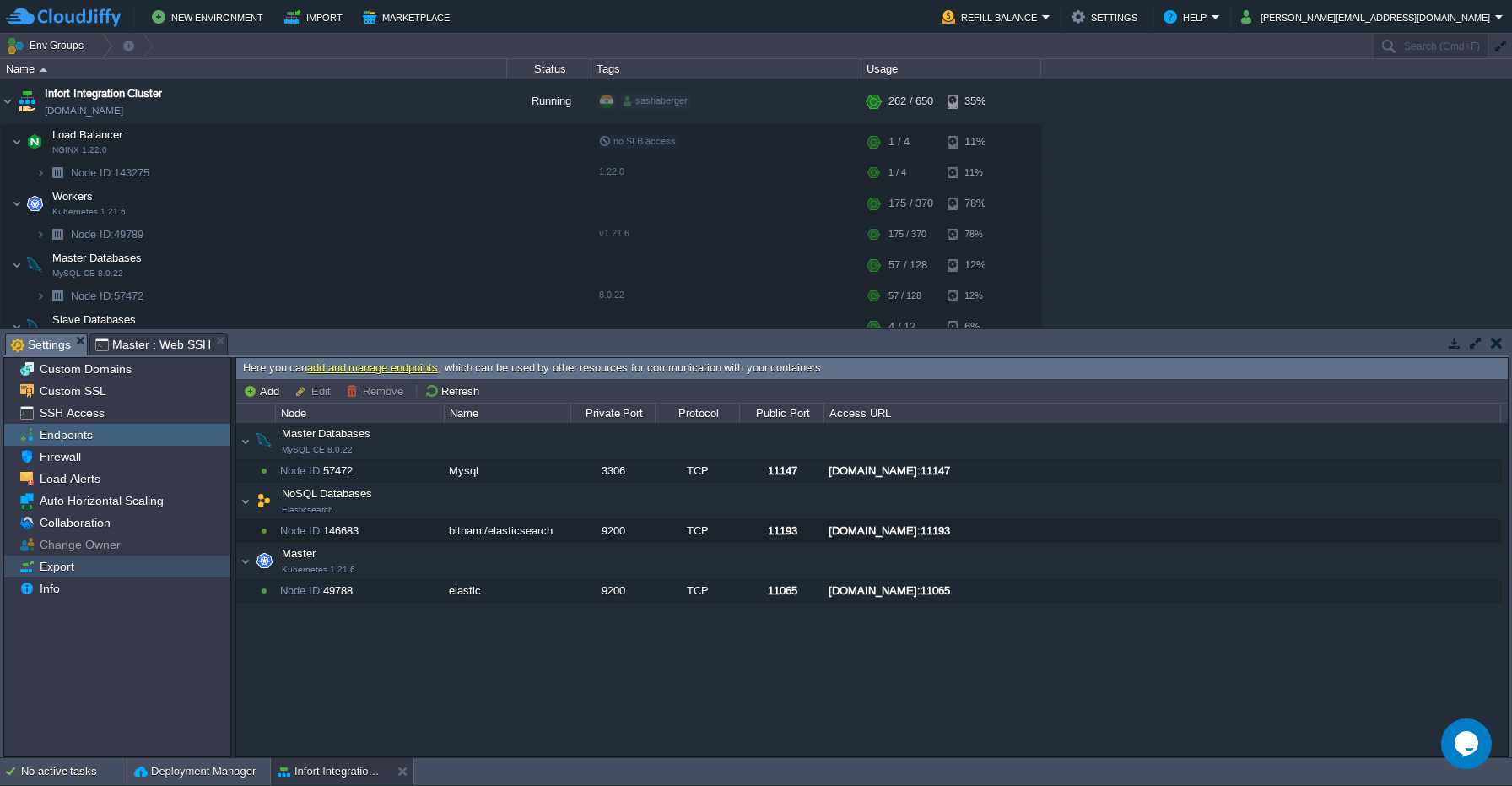
click at [109, 572] on div "Export" at bounding box center [117, 566] width 226 height 22
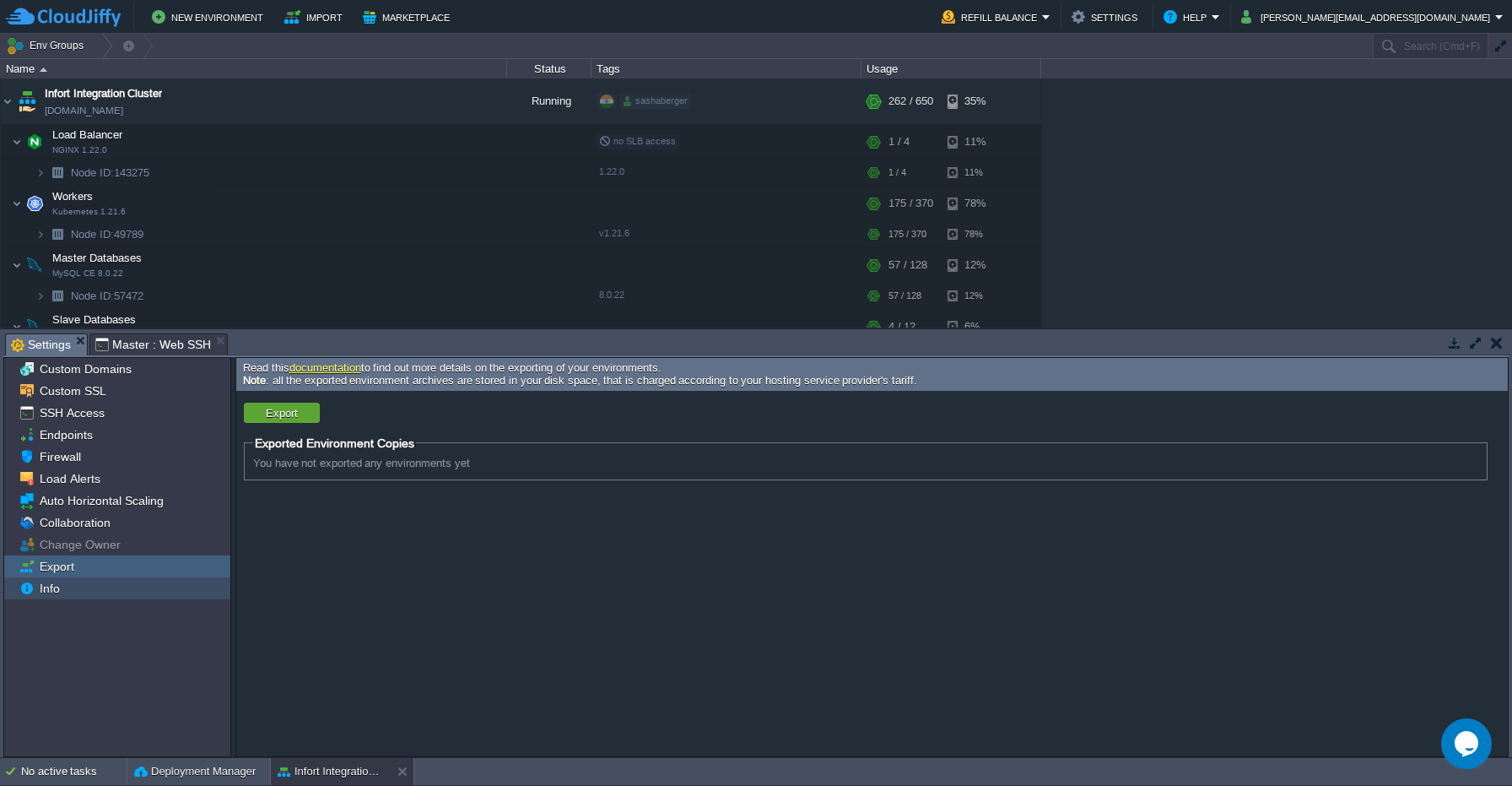
click at [69, 585] on div "Info" at bounding box center [117, 588] width 226 height 22
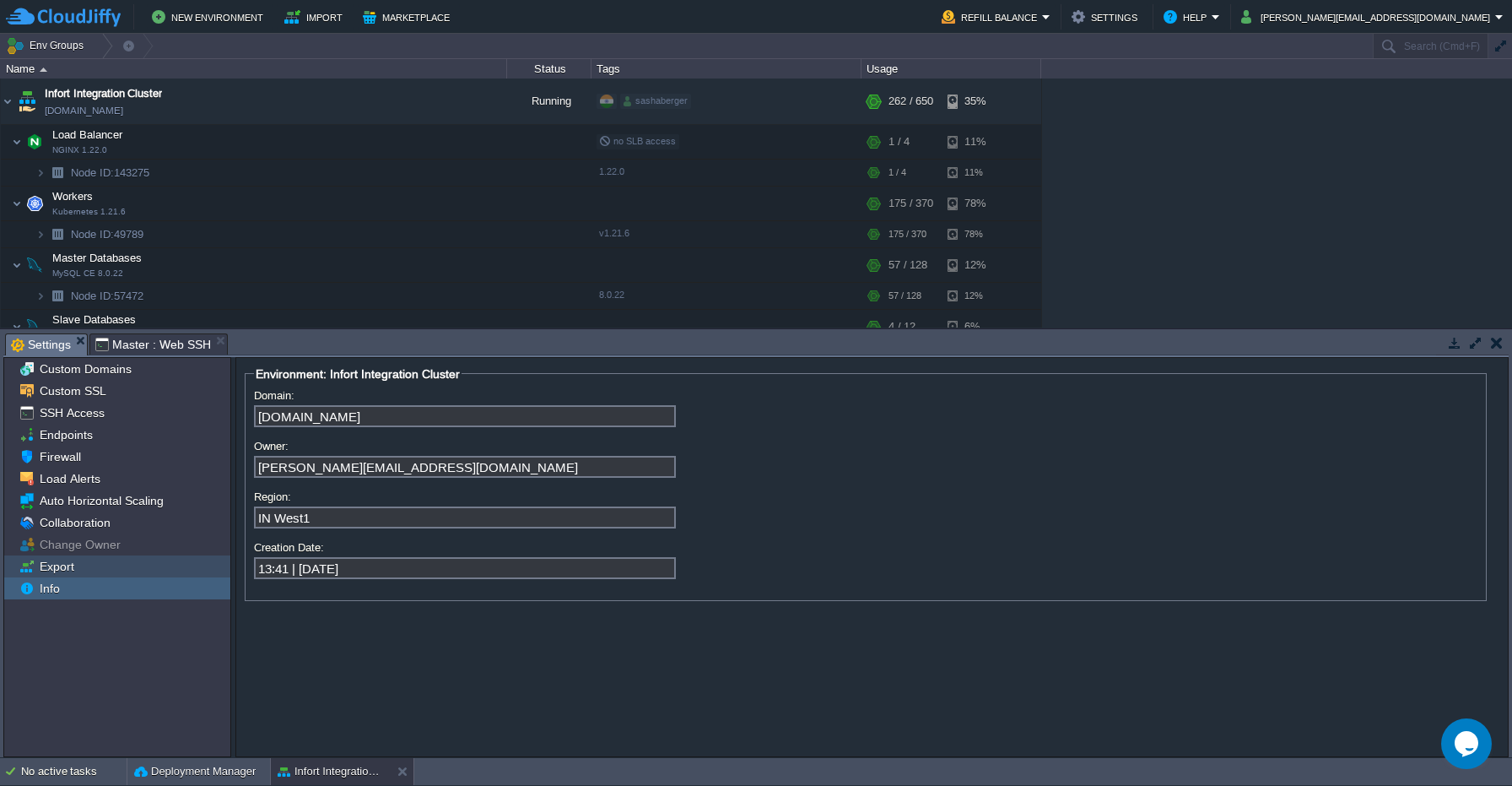
click at [74, 570] on span "Export" at bounding box center [56, 566] width 41 height 15
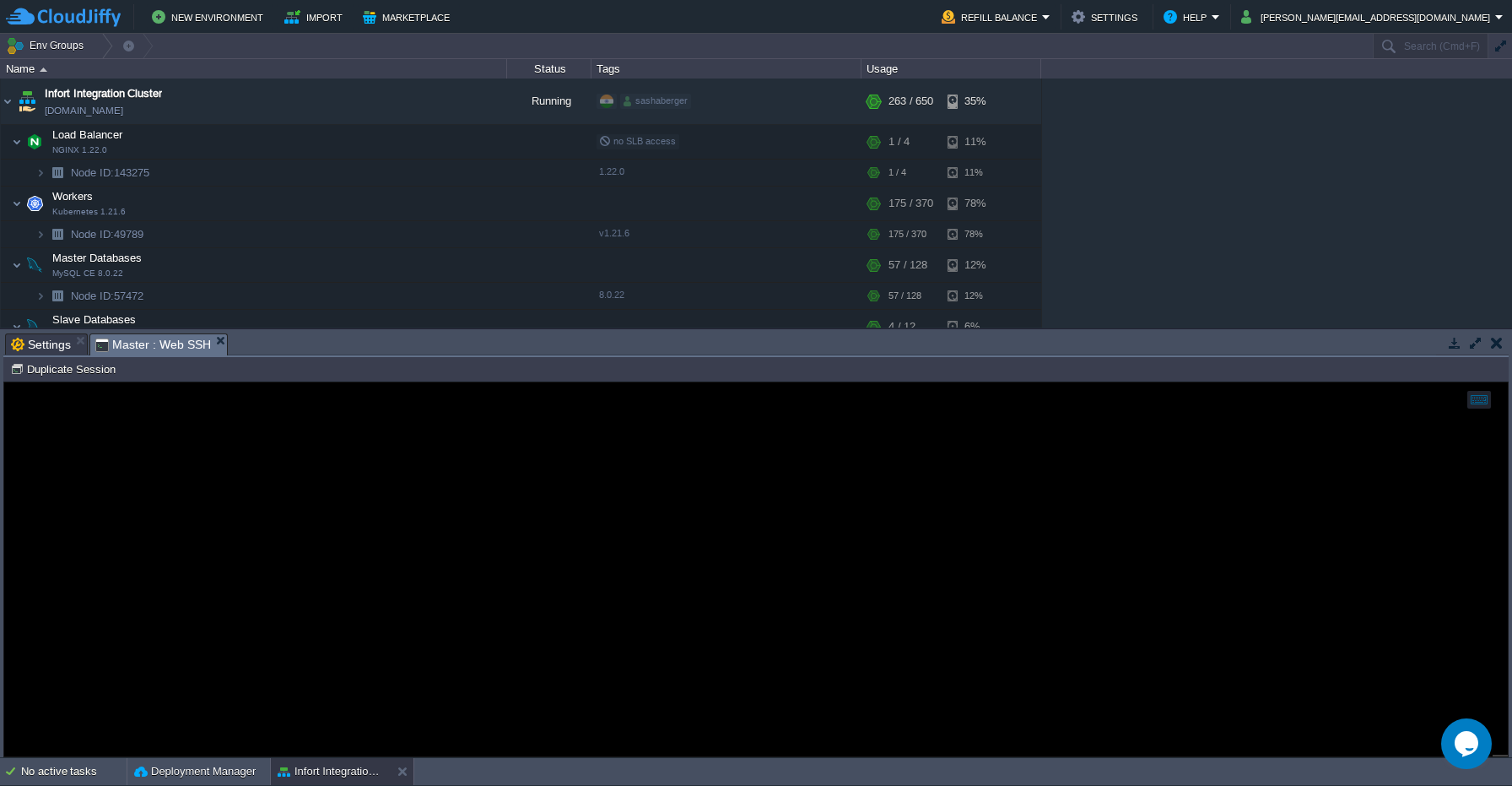
click at [159, 348] on span "Master : Web SSH" at bounding box center [152, 344] width 115 height 21
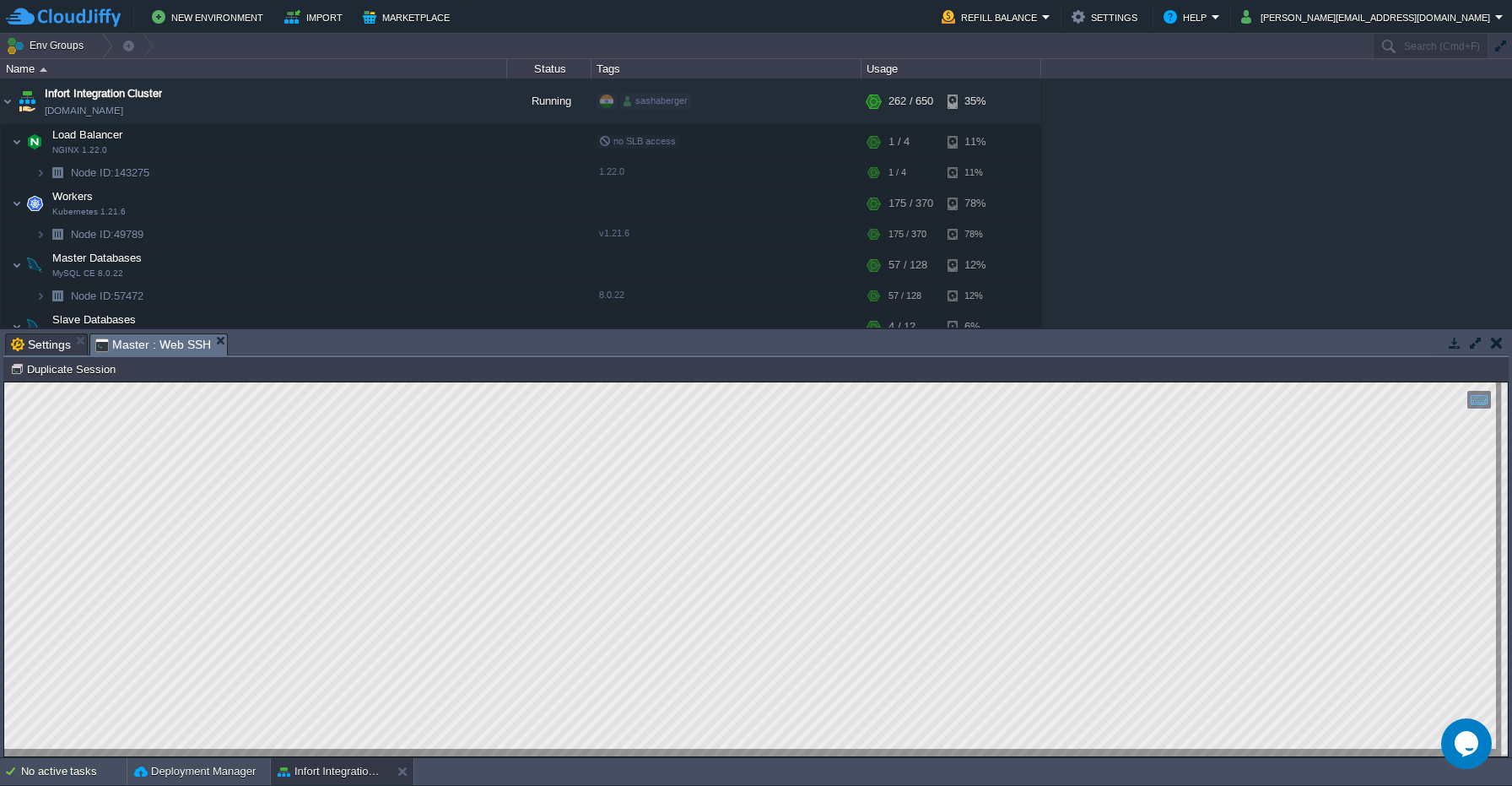
click at [46, 340] on span "Settings" at bounding box center [41, 344] width 60 height 20
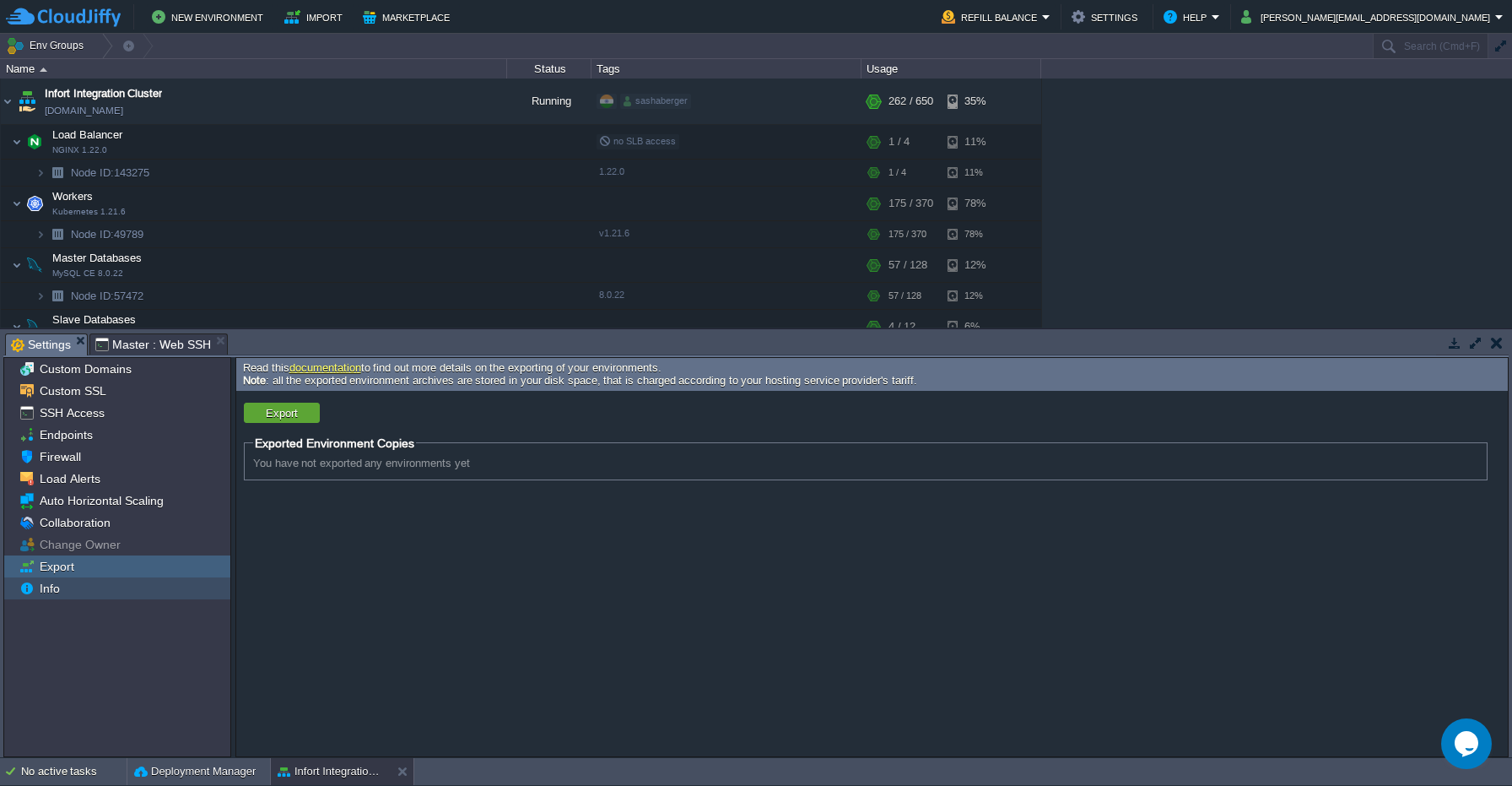
click at [54, 585] on span "Info" at bounding box center [49, 588] width 26 height 15
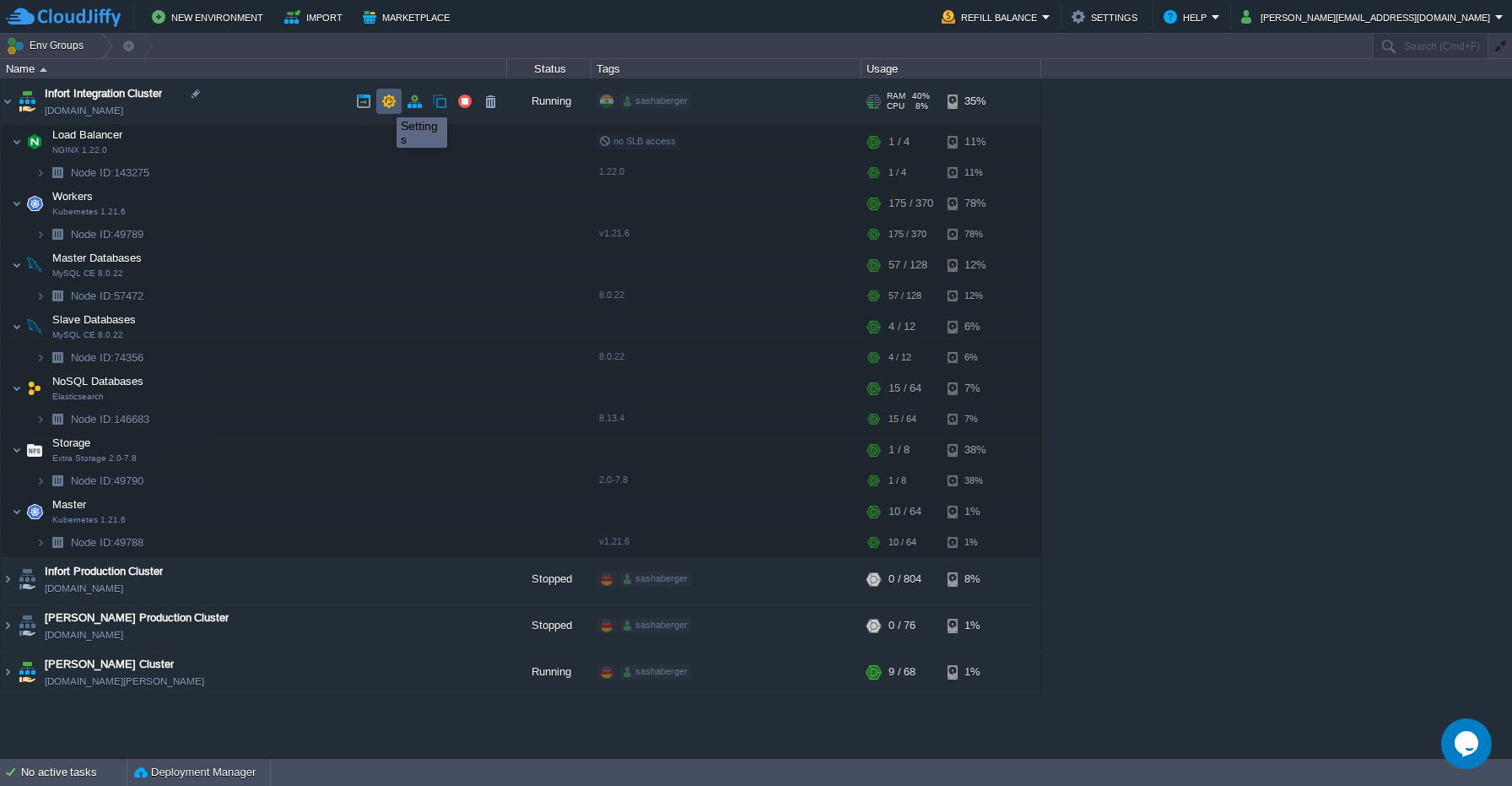
click at [388, 102] on button "button" at bounding box center [388, 101] width 15 height 15
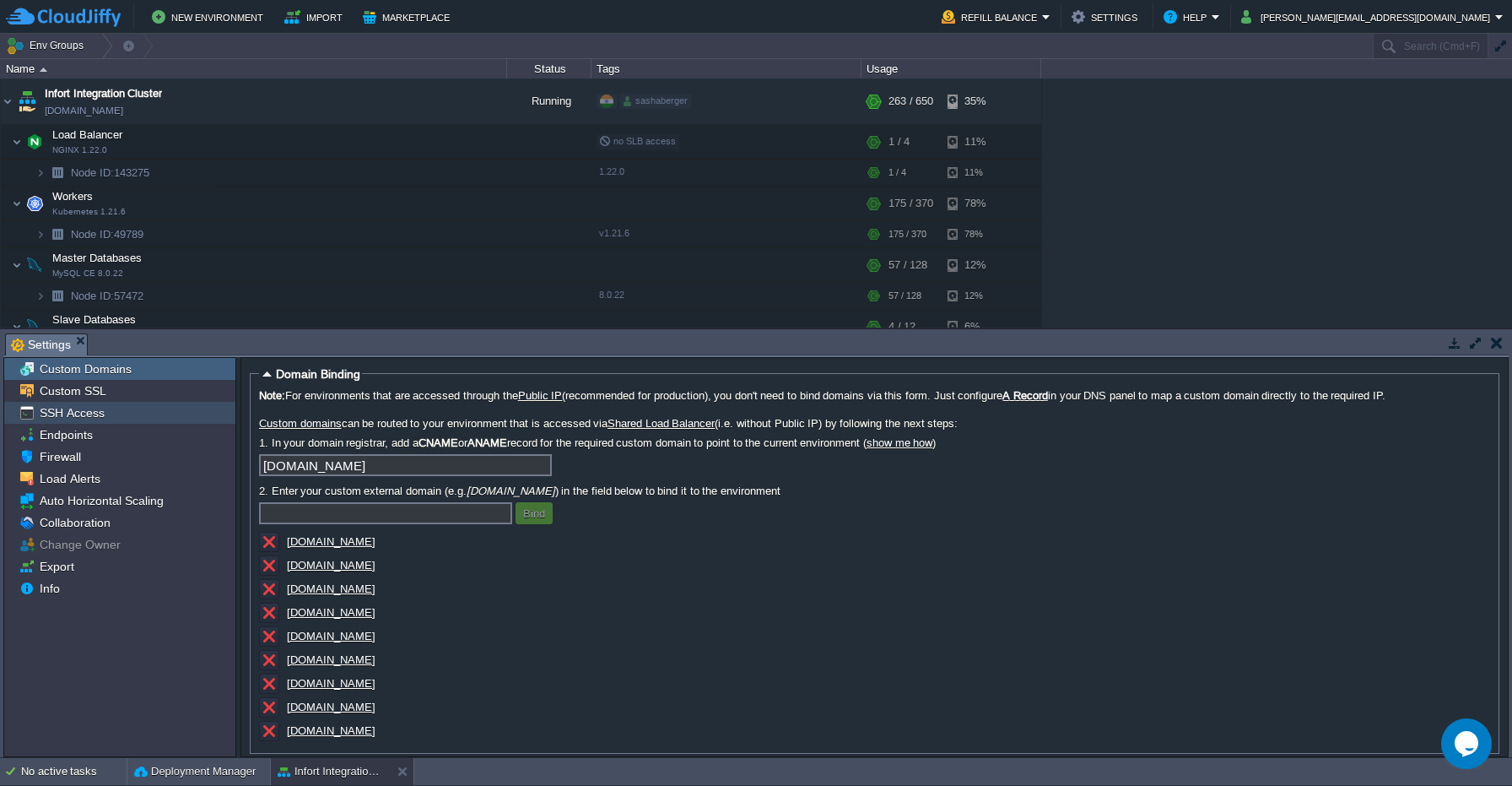
click at [103, 416] on div "SSH Access" at bounding box center [120, 413] width 231 height 22
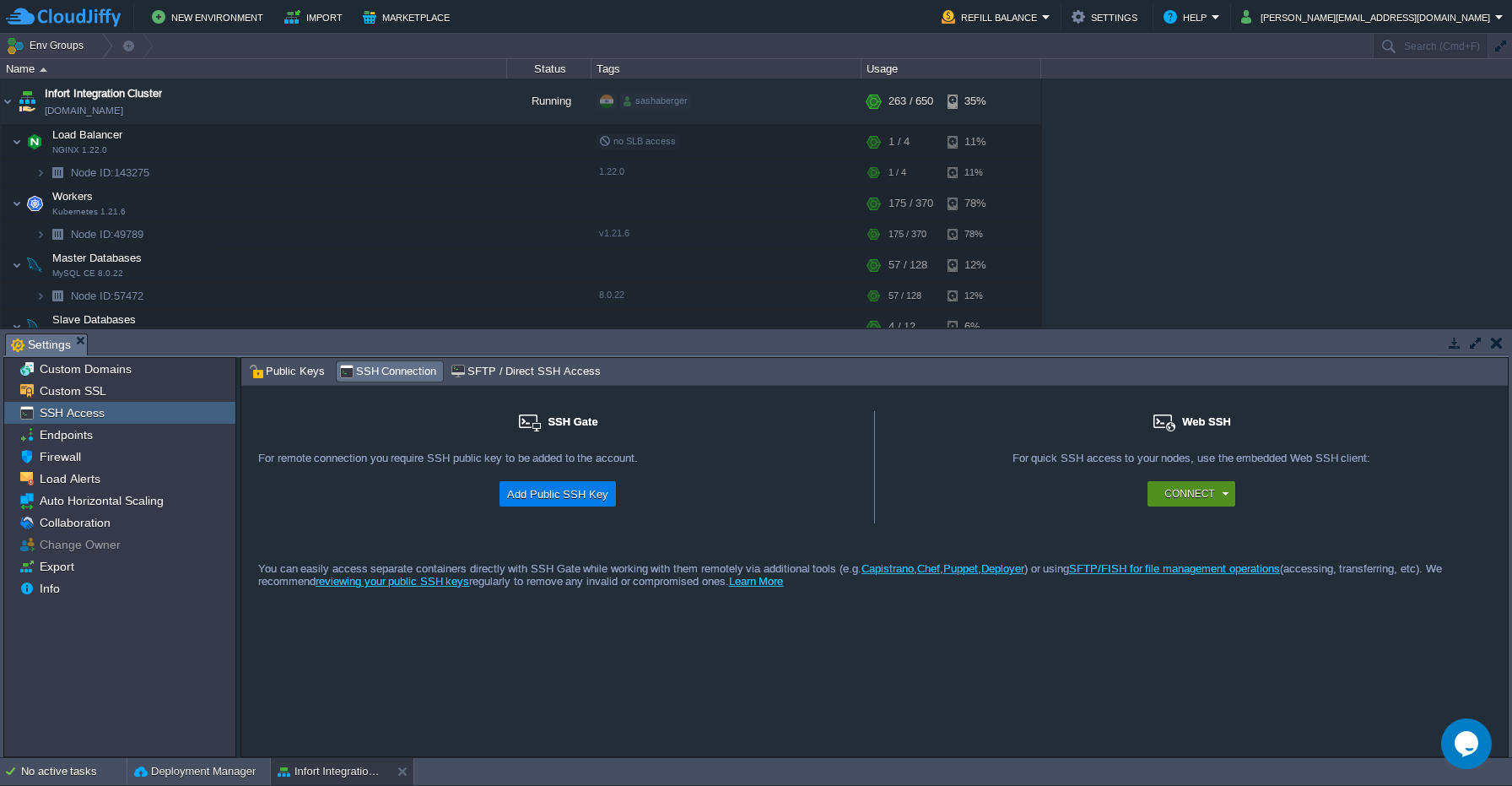
click at [1197, 500] on button "Connect" at bounding box center [1189, 494] width 50 height 17
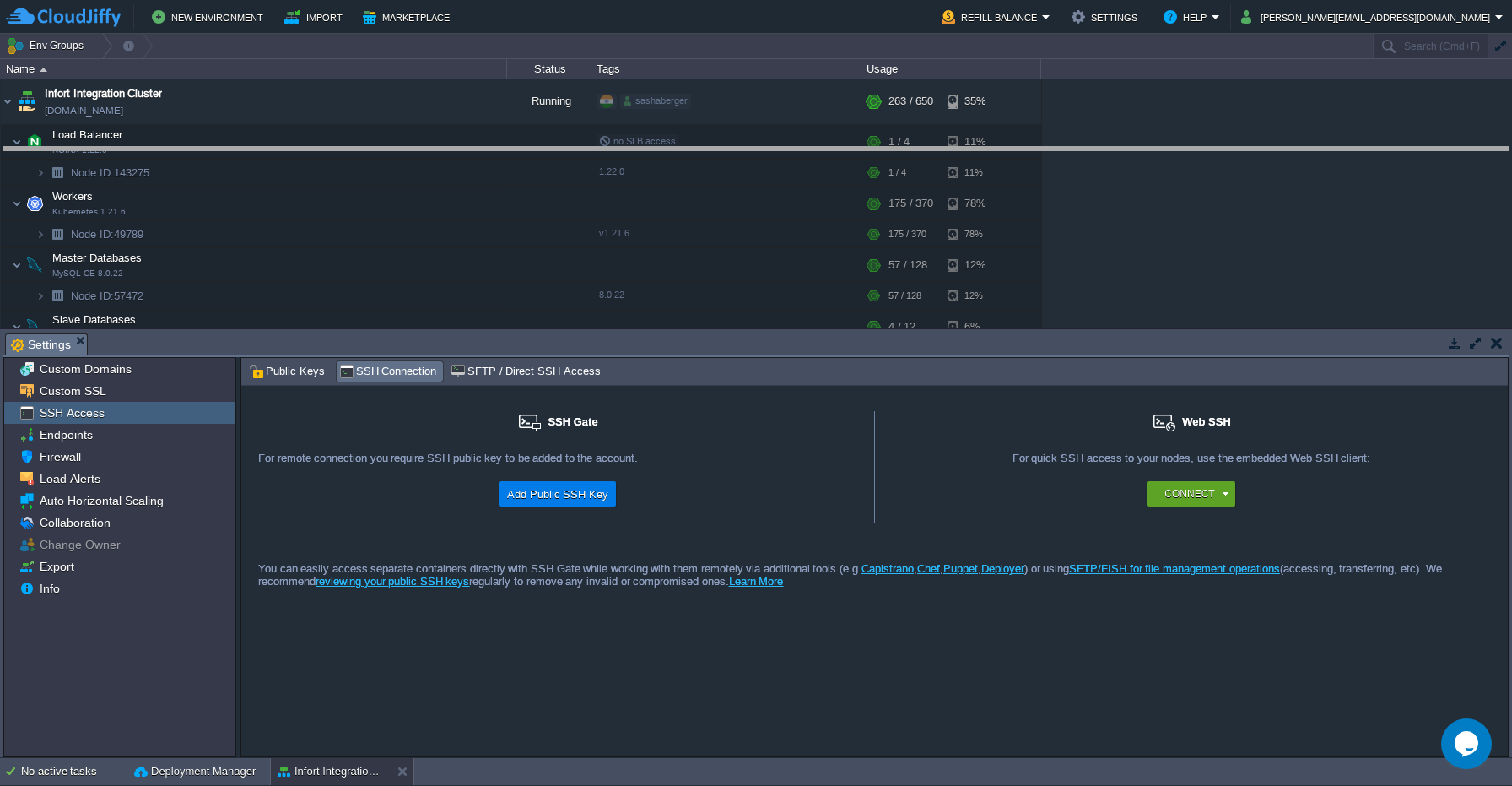
drag, startPoint x: 1163, startPoint y: 337, endPoint x: 1168, endPoint y: 143, distance: 194.1
click at [1168, 143] on body "New Environment Import Marketplace Bonus $0.00 Upgrade Account Refill Balance S…" at bounding box center [756, 393] width 1512 height 786
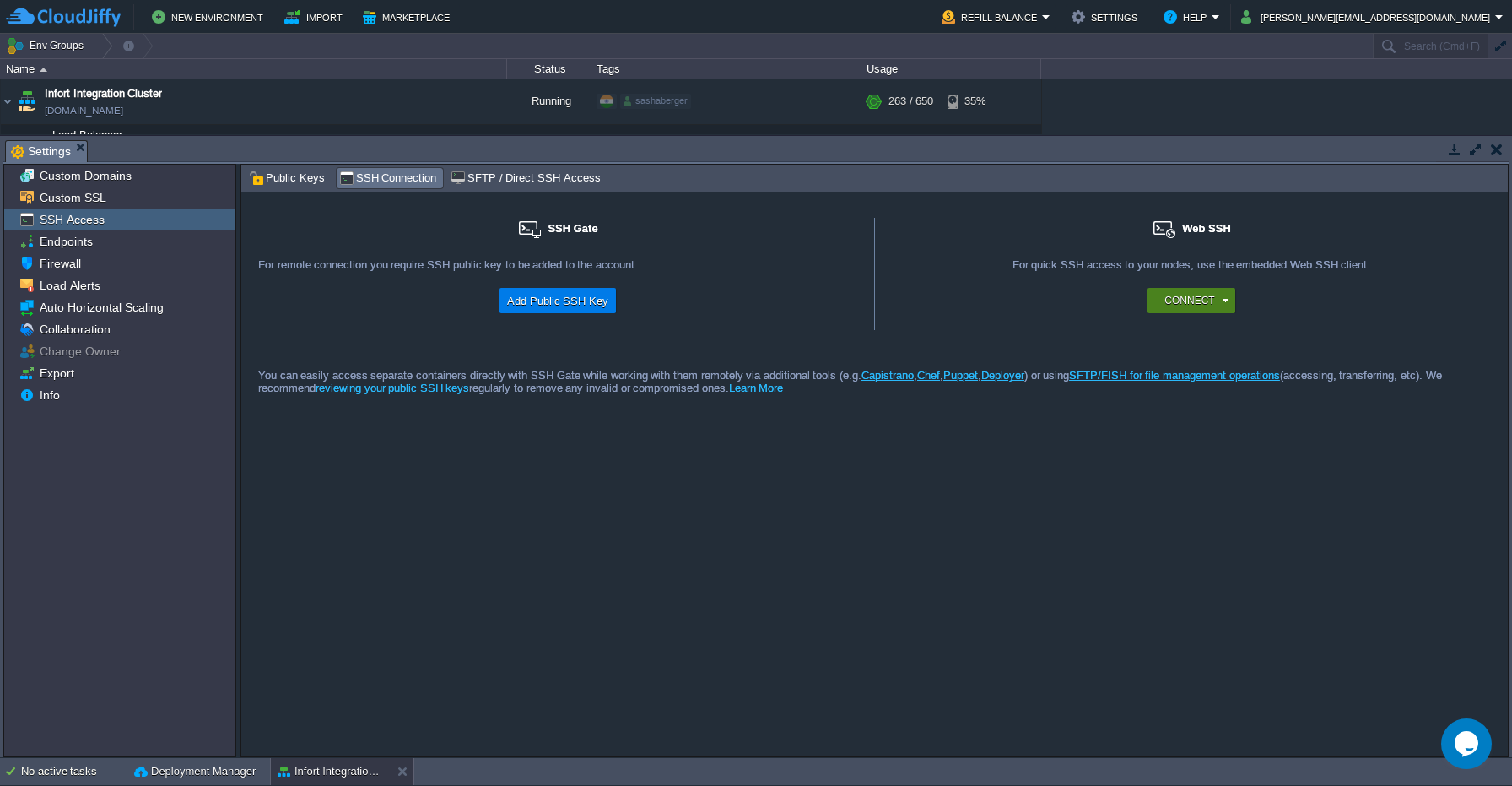
click at [1191, 312] on div "Connect" at bounding box center [1194, 300] width 67 height 25
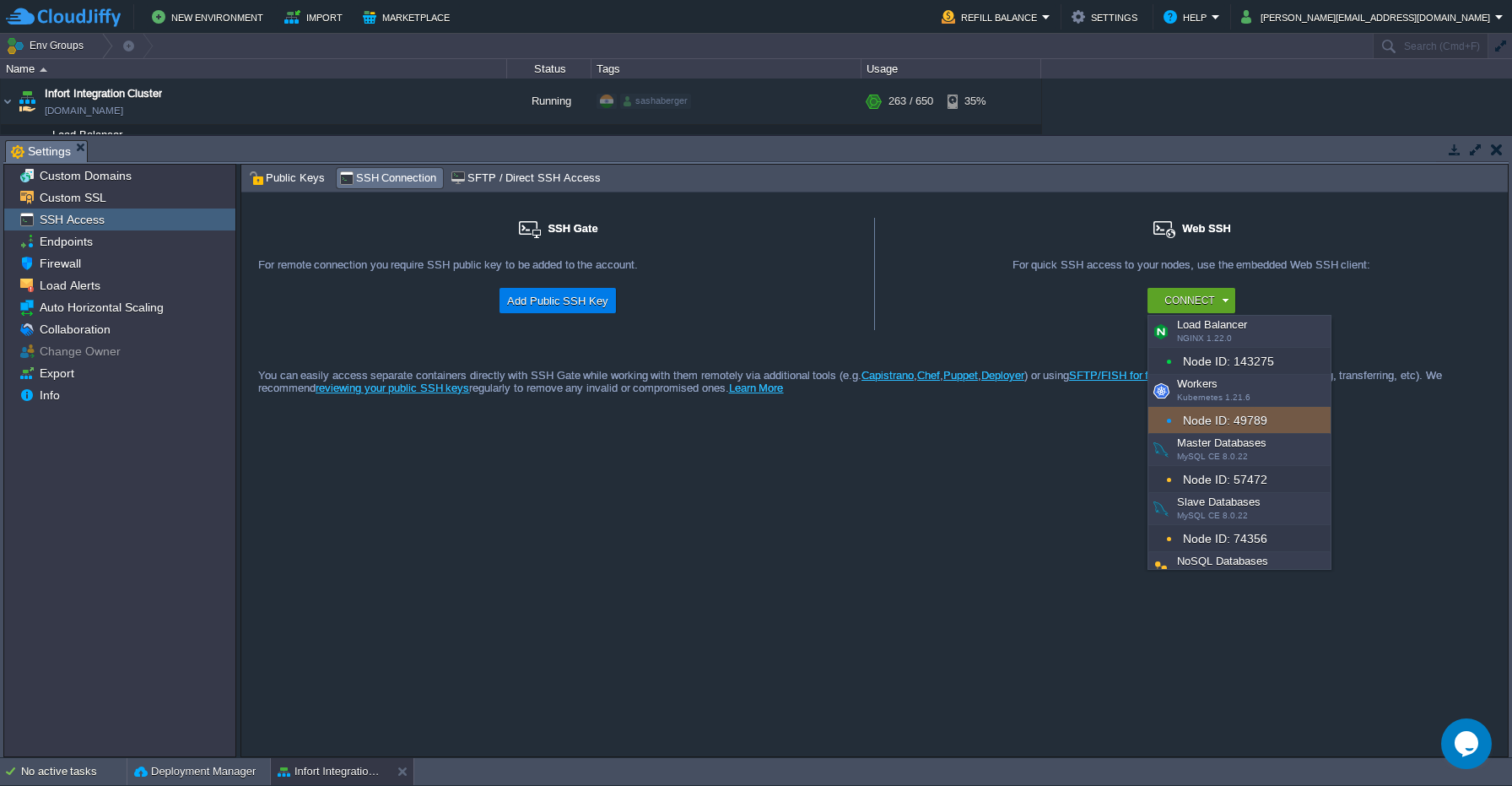
scroll to position [161, 0]
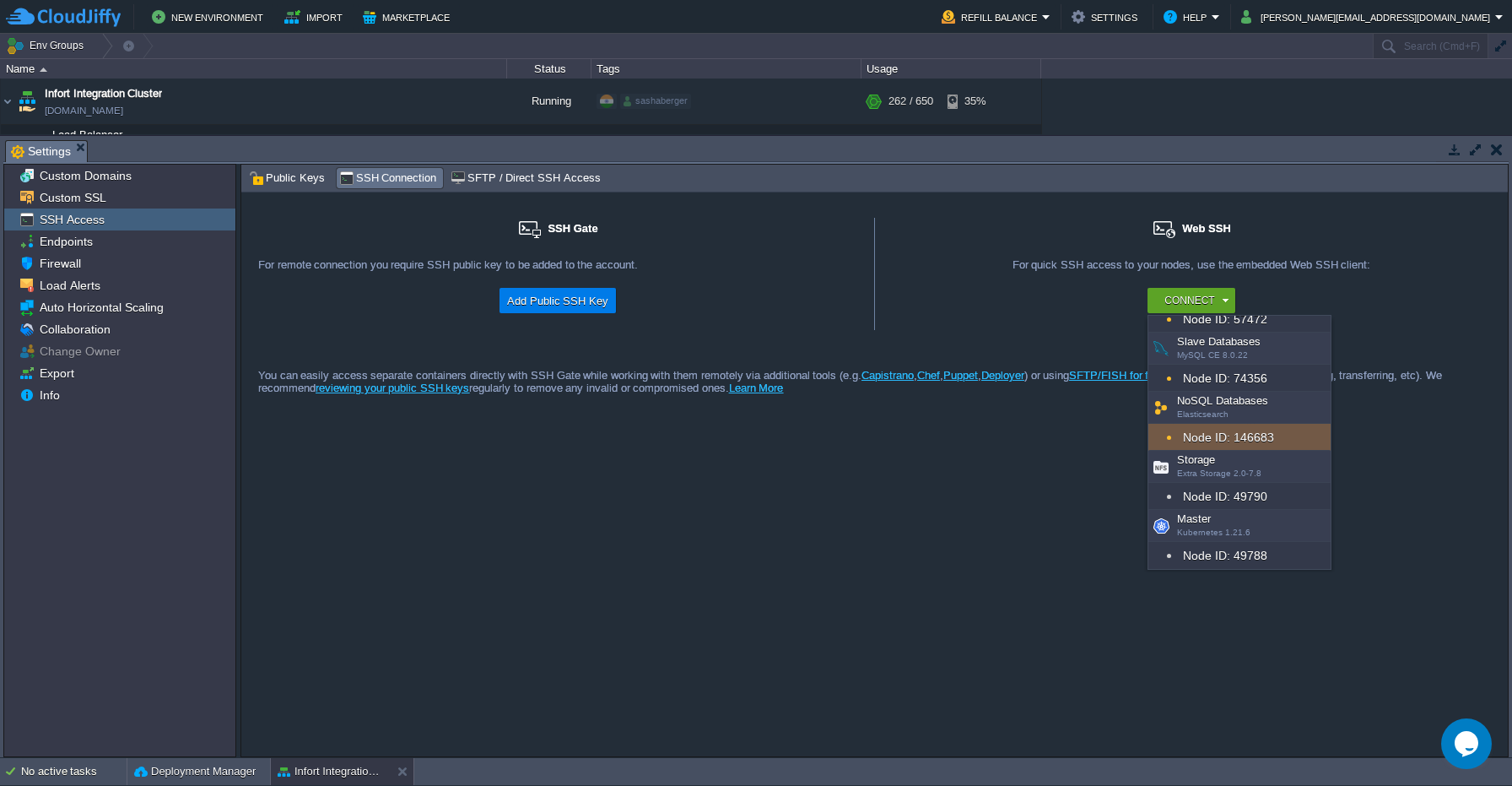
click at [1452, 150] on button "button" at bounding box center [1455, 149] width 15 height 15
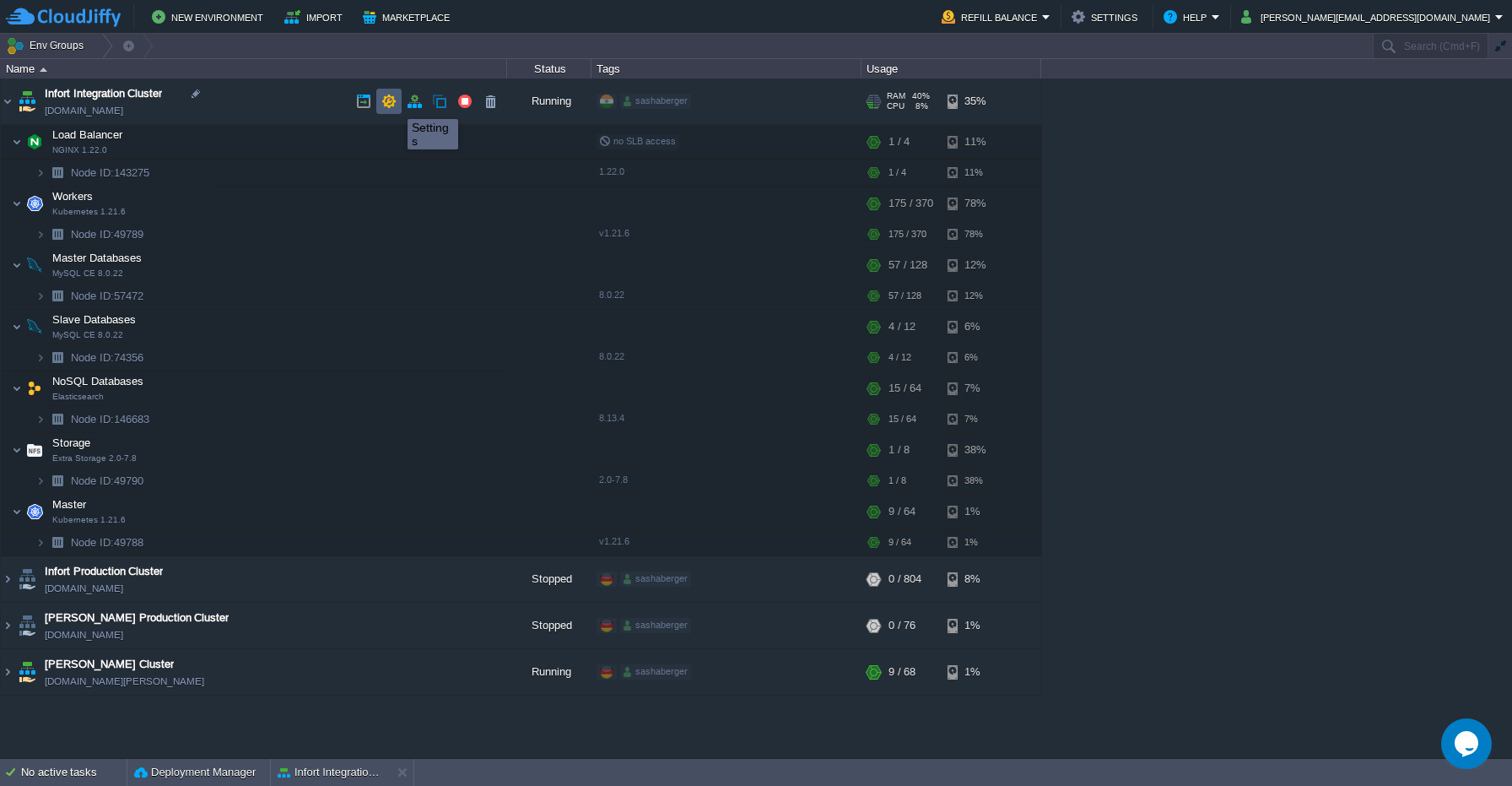
click at [391, 103] on button "button" at bounding box center [388, 101] width 15 height 15
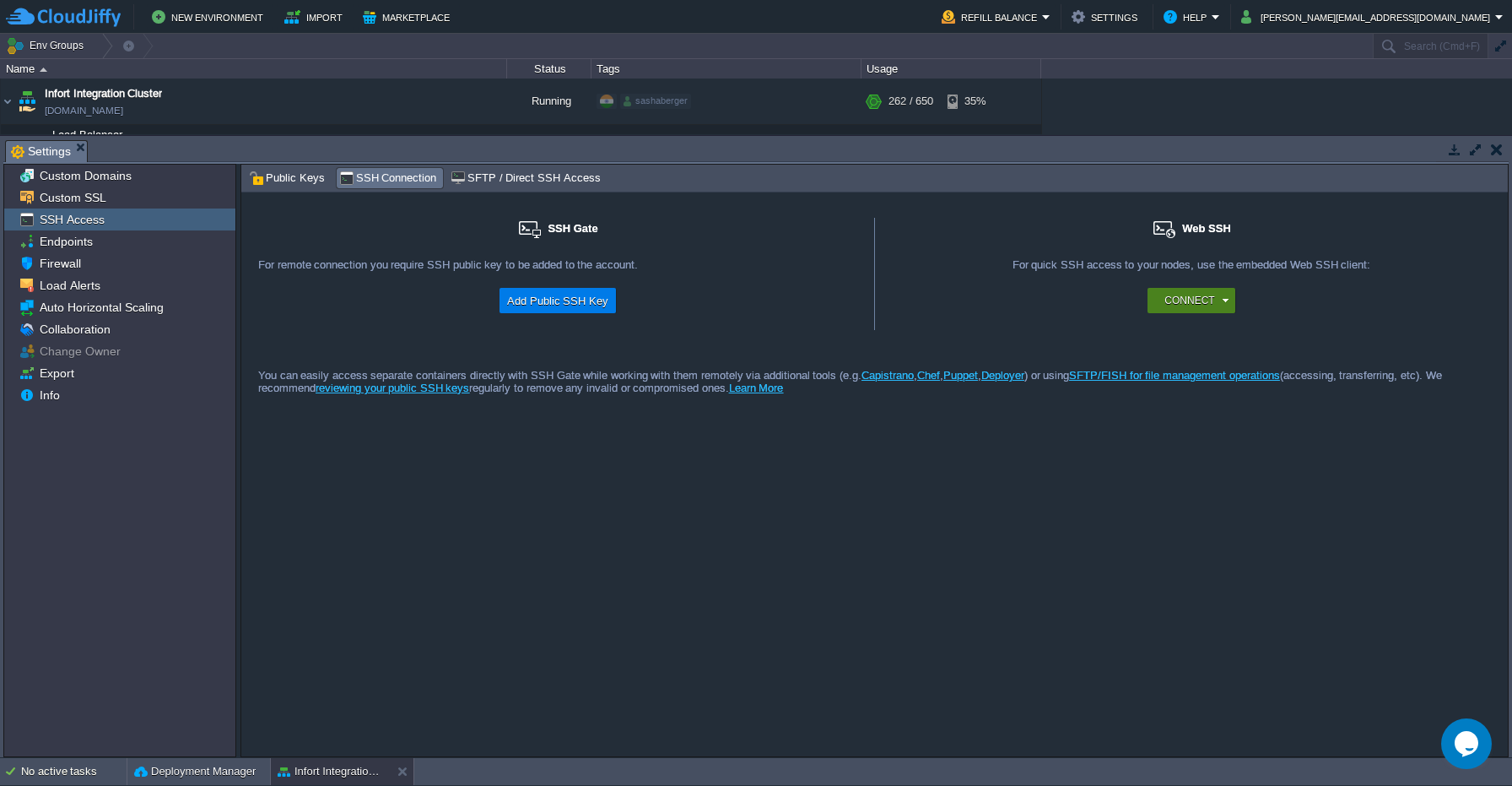
click at [1210, 302] on button "Connect" at bounding box center [1189, 300] width 50 height 17
click at [38, 403] on span "Info" at bounding box center [49, 395] width 26 height 15
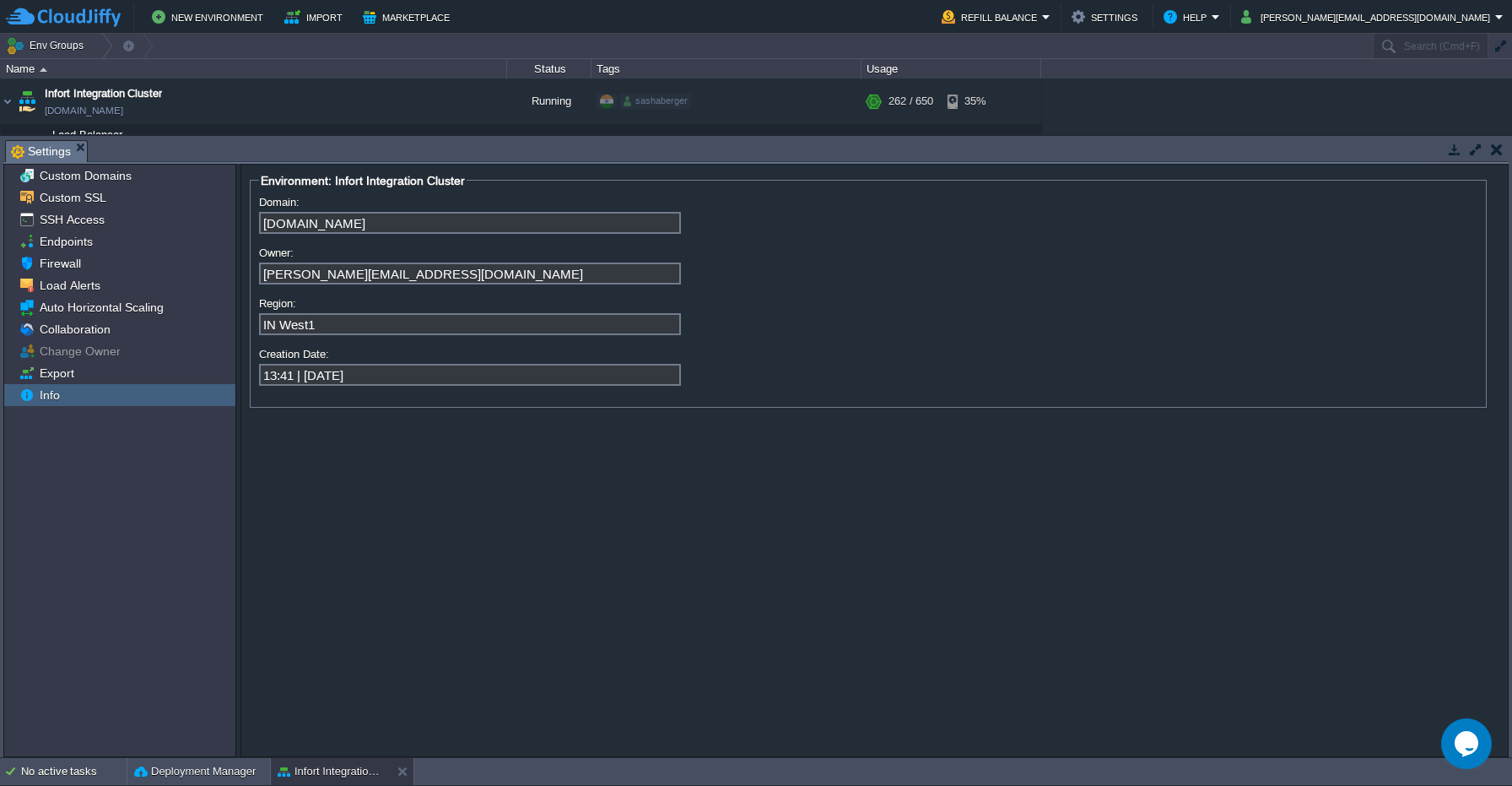
click at [431, 273] on input "[PERSON_NAME][EMAIL_ADDRESS][DOMAIN_NAME]" at bounding box center [469, 273] width 422 height 22
click at [79, 381] on div "Export" at bounding box center [120, 373] width 231 height 22
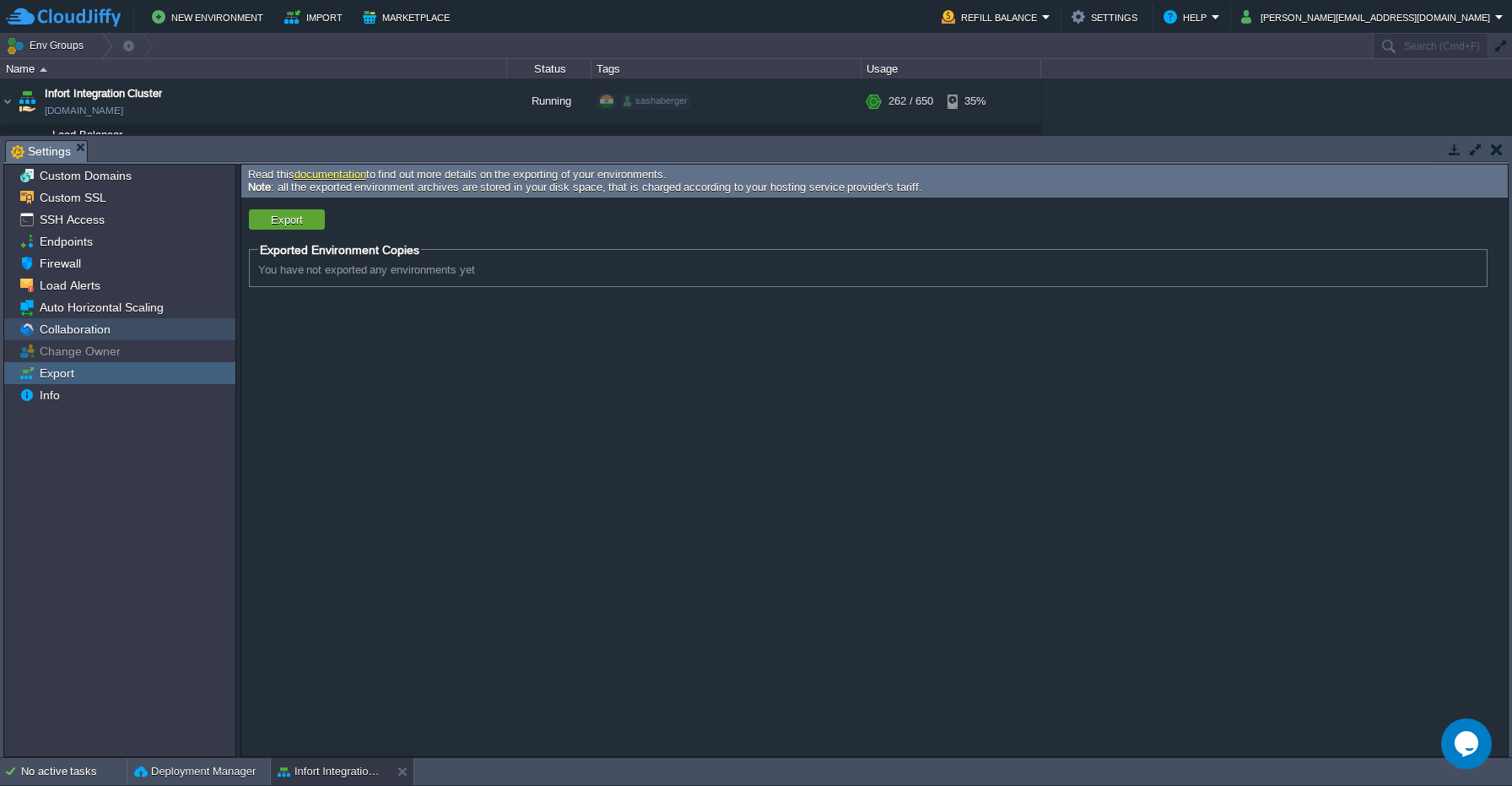
click at [111, 331] on div "Collaboration" at bounding box center [120, 329] width 231 height 22
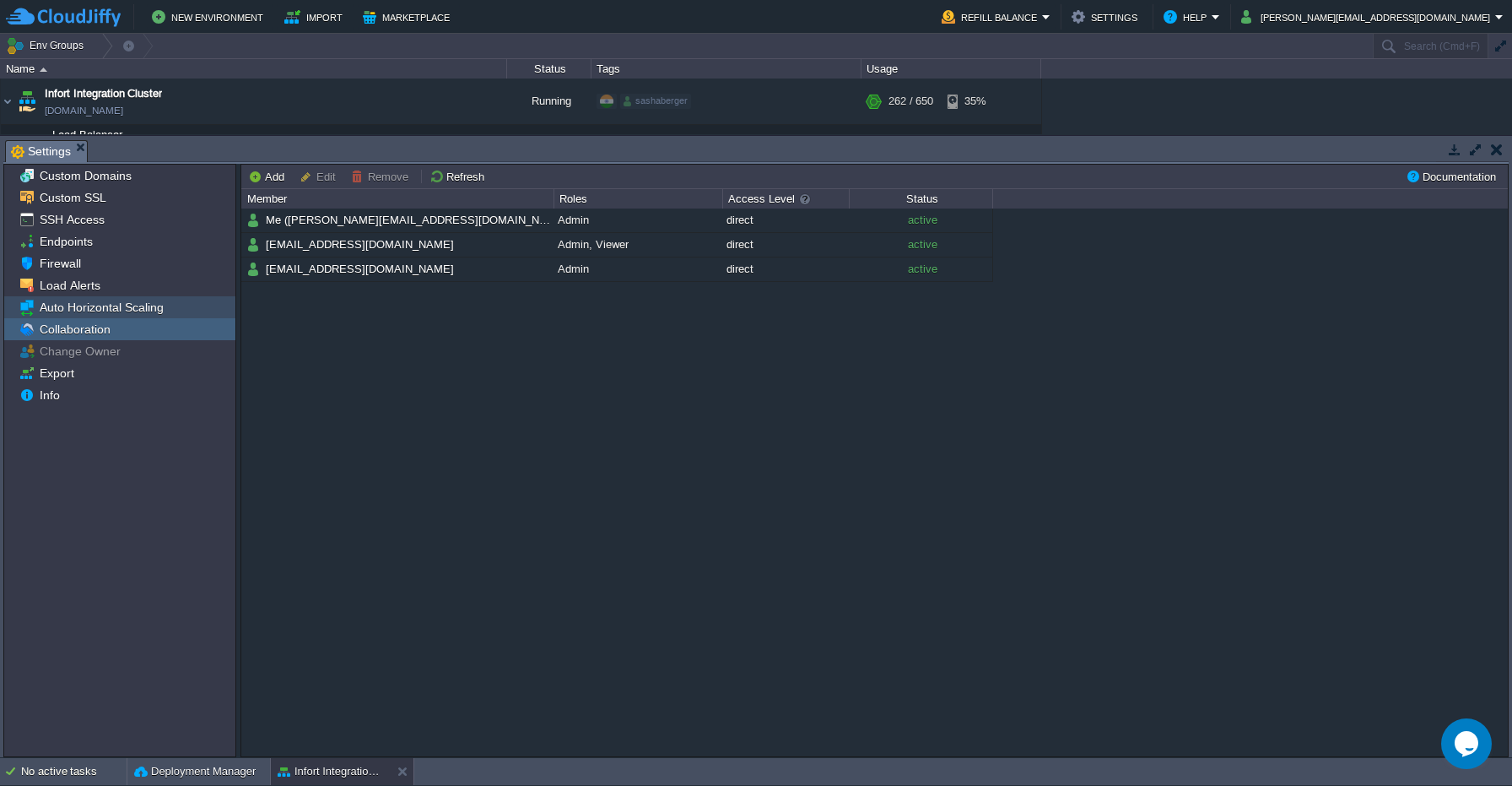
click at [117, 302] on span "Auto Horizontal Scaling" at bounding box center [101, 307] width 130 height 15
